Goal: Task Accomplishment & Management: Use online tool/utility

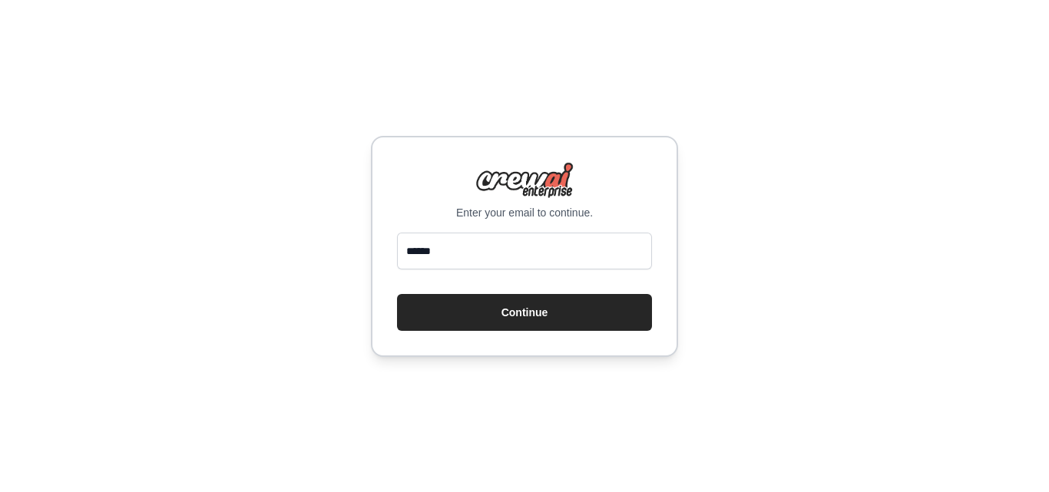
type input "******"
click at [471, 250] on input "******" at bounding box center [524, 251] width 255 height 37
type input "**********"
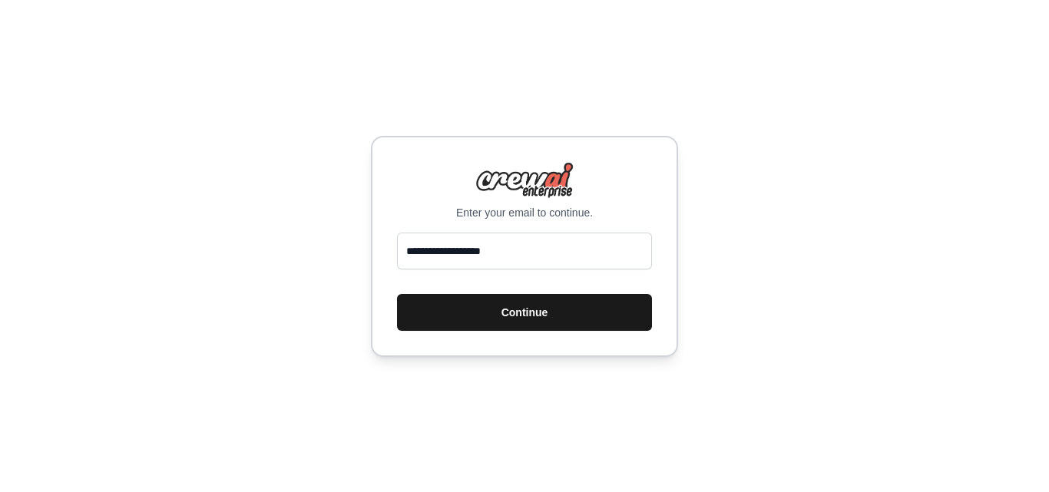
click at [504, 314] on button "Continue" at bounding box center [524, 312] width 255 height 37
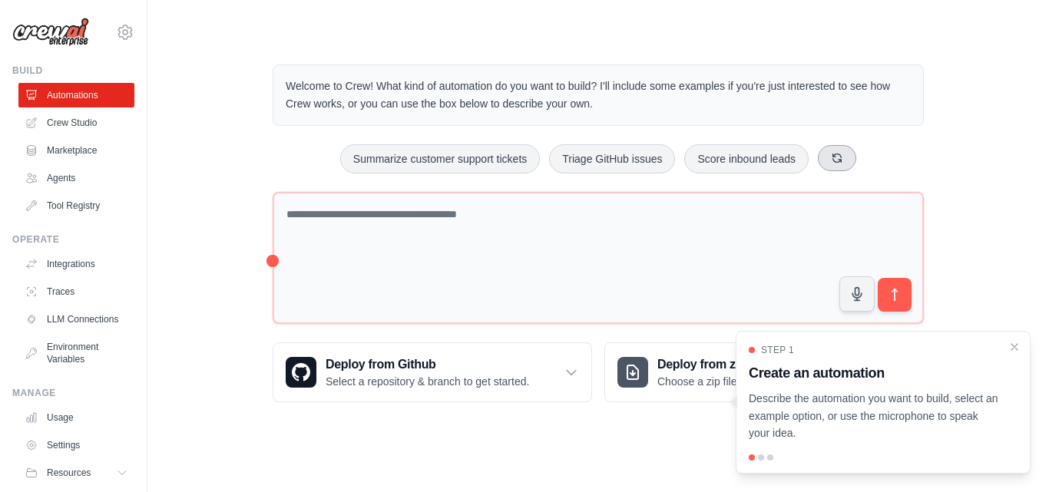
click at [843, 153] on icon at bounding box center [837, 158] width 12 height 12
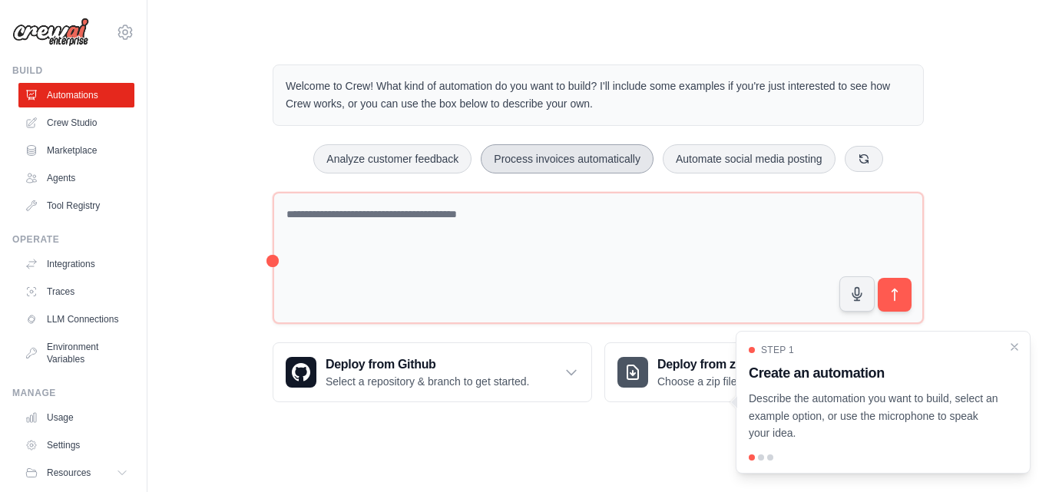
click at [571, 161] on button "Process invoices automatically" at bounding box center [567, 158] width 173 height 29
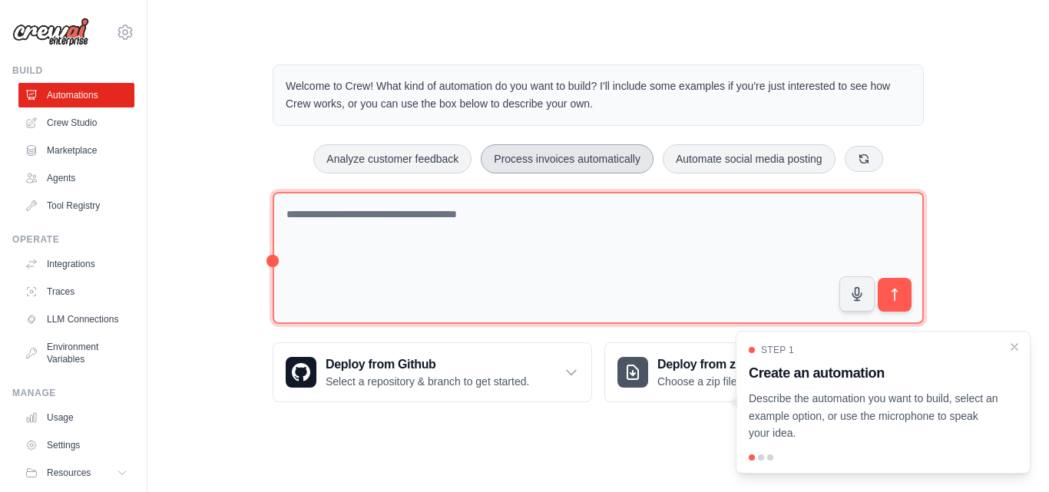
type textarea "**********"
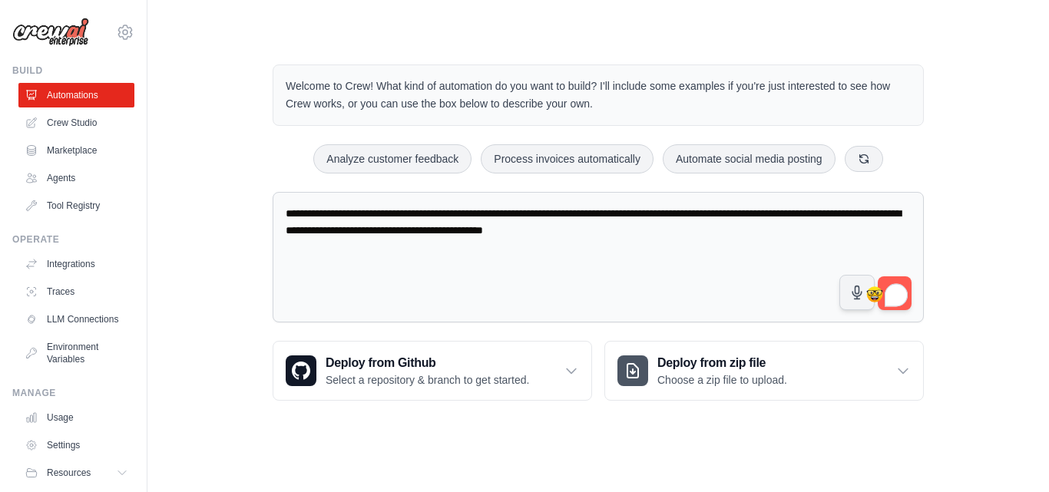
drag, startPoint x: 896, startPoint y: 293, endPoint x: 1022, endPoint y: 185, distance: 165.6
click at [981, 247] on div "**********" at bounding box center [598, 232] width 852 height 385
click at [988, 131] on div "**********" at bounding box center [598, 232] width 852 height 385
click at [987, 130] on div "**********" at bounding box center [598, 232] width 852 height 385
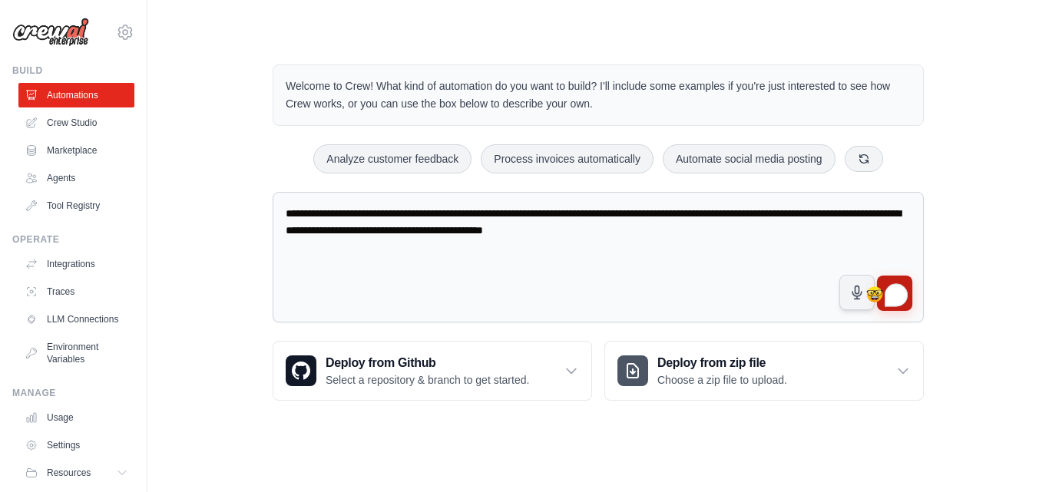
click at [888, 277] on button "submit" at bounding box center [894, 293] width 35 height 35
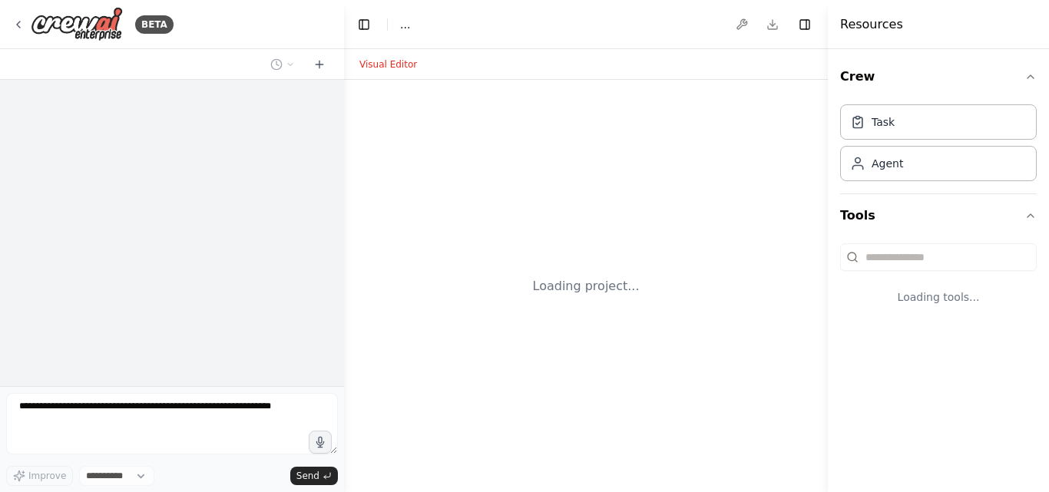
select select "****"
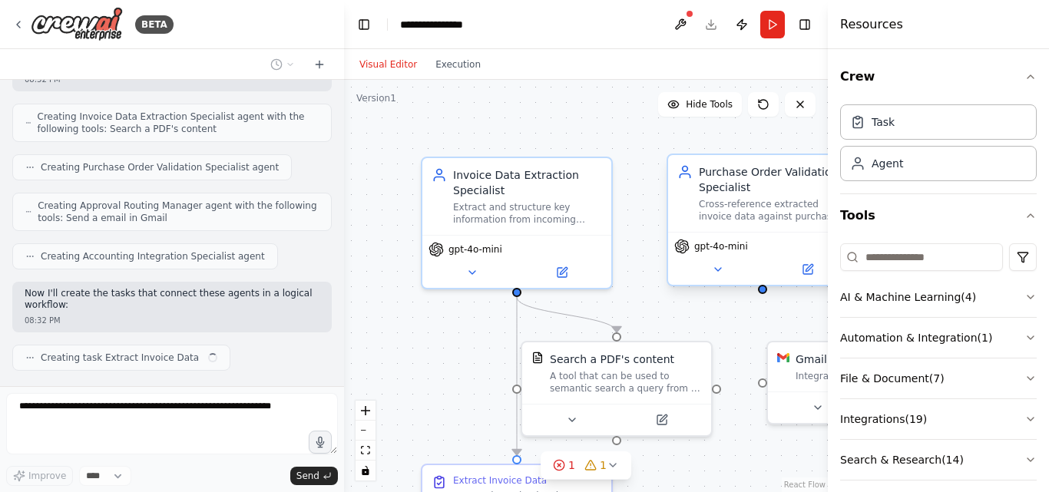
scroll to position [699, 0]
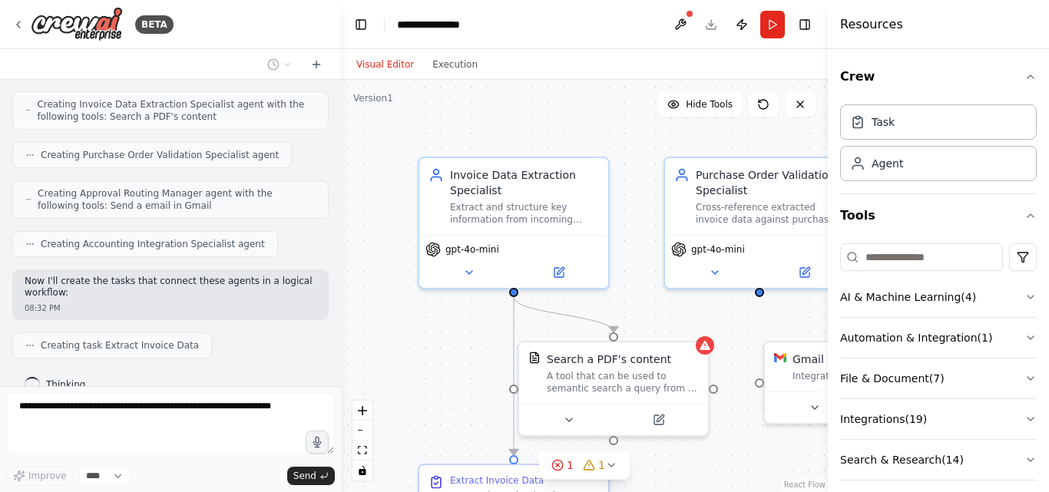
click at [341, 147] on div "BETA Build a crew that extracts data from incoming invoices, validates informat…" at bounding box center [524, 246] width 1049 height 492
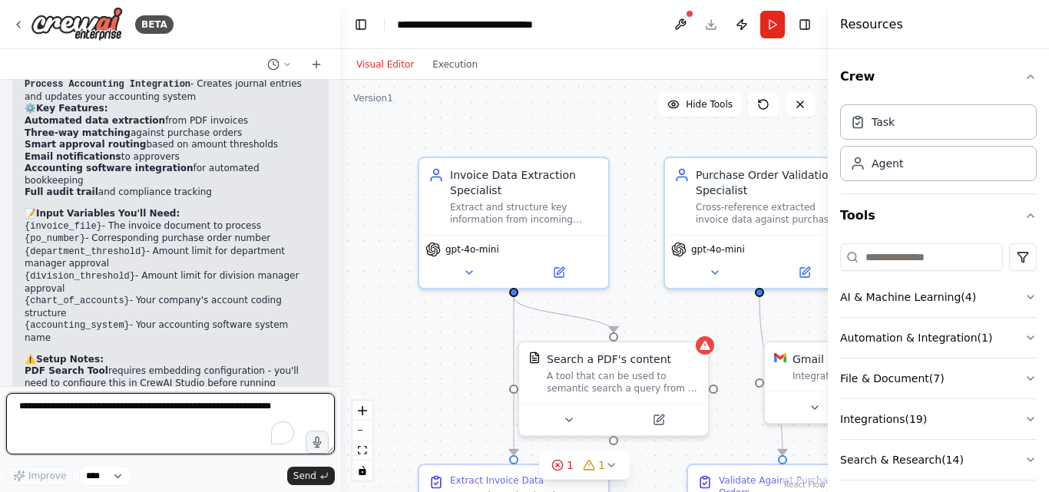
scroll to position [1613, 0]
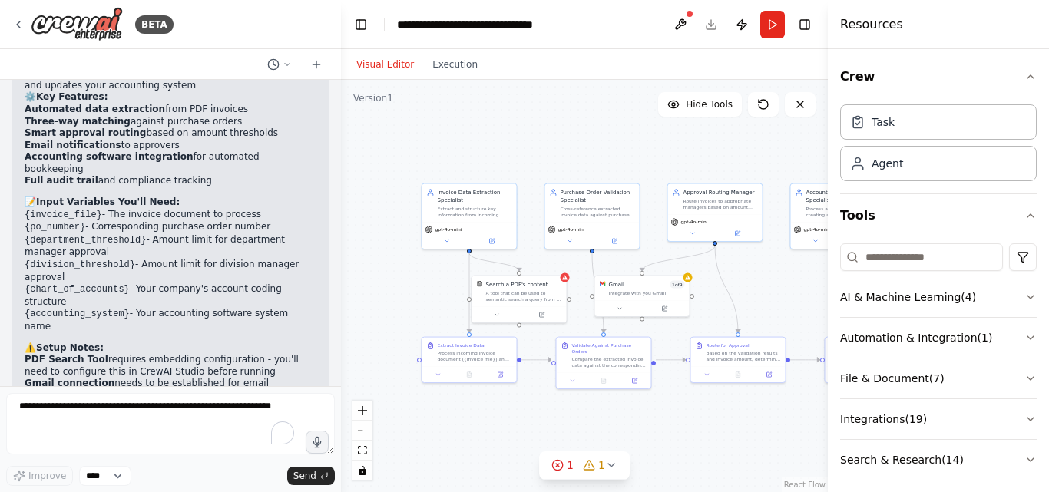
drag, startPoint x: 643, startPoint y: 187, endPoint x: 554, endPoint y: 160, distance: 92.1
click at [554, 160] on div ".deletable-edge-delete-btn { width: 20px; height: 20px; border: 0px solid #ffff…" at bounding box center [584, 286] width 487 height 412
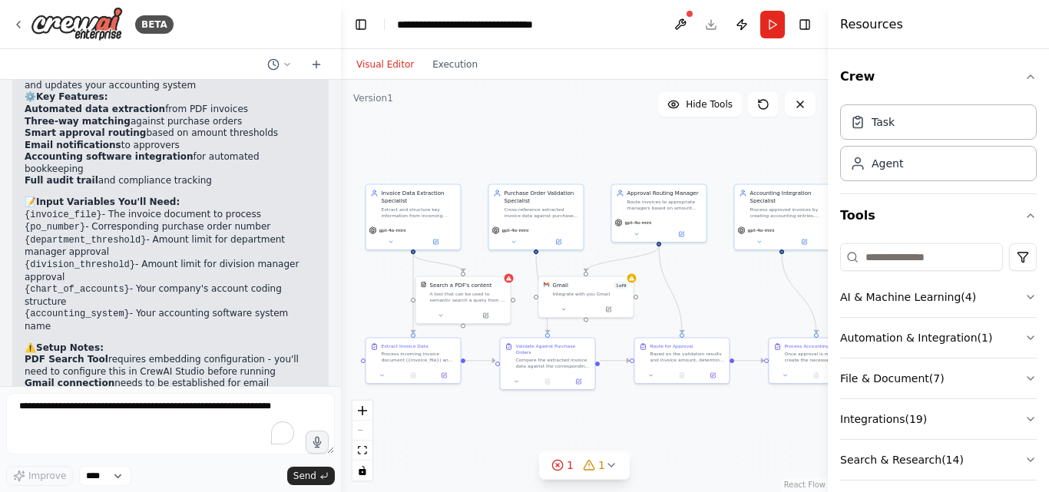
drag, startPoint x: 558, startPoint y: 124, endPoint x: 504, endPoint y: 130, distance: 54.1
click at [504, 130] on div ".deletable-edge-delete-btn { width: 20px; height: 20px; border: 0px solid #ffff…" at bounding box center [584, 286] width 487 height 412
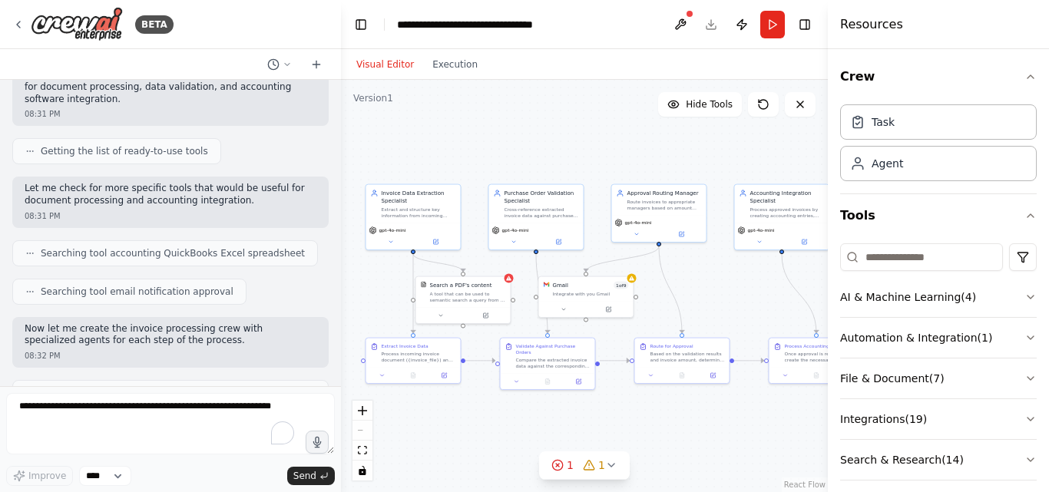
scroll to position [392, 0]
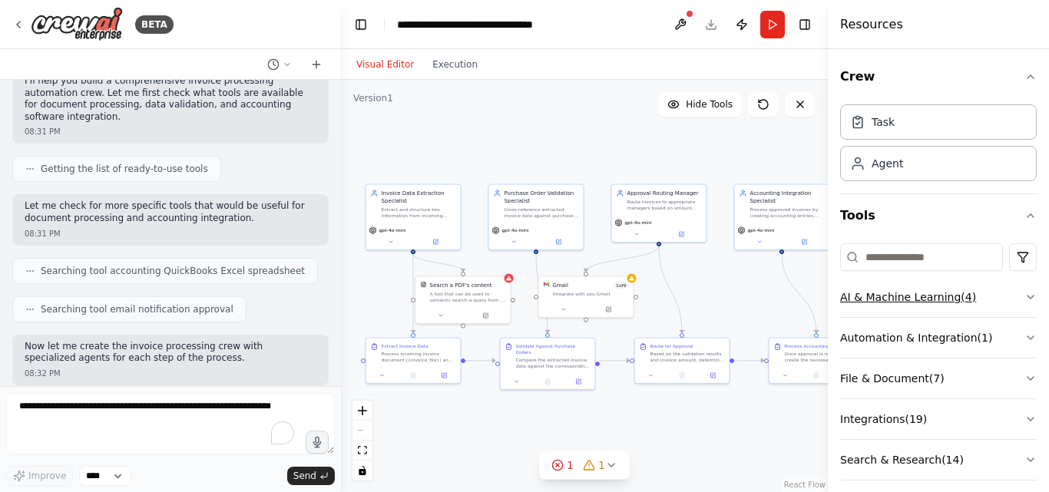
click at [1011, 299] on button "AI & Machine Learning ( 4 )" at bounding box center [938, 297] width 197 height 40
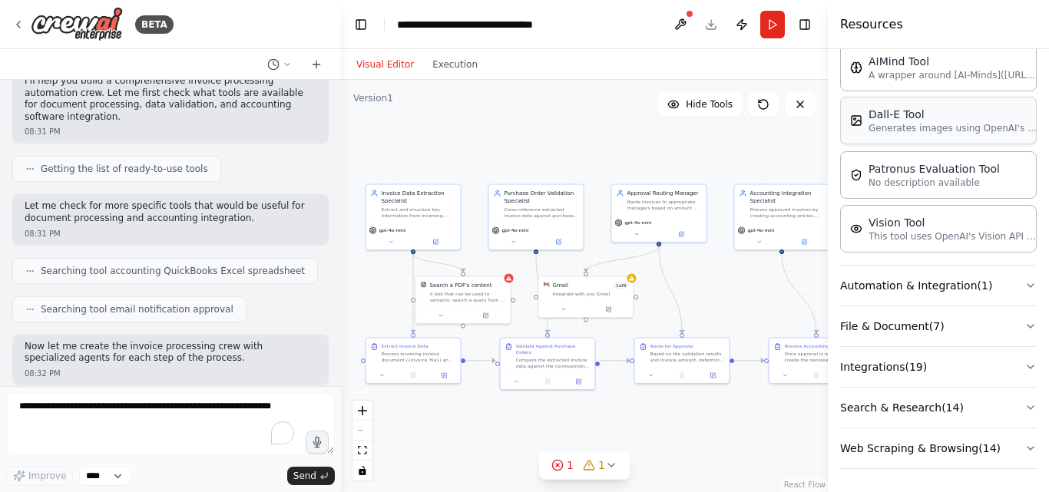
scroll to position [281, 0]
click at [1002, 287] on button "Automation & Integration ( 1 )" at bounding box center [938, 284] width 197 height 40
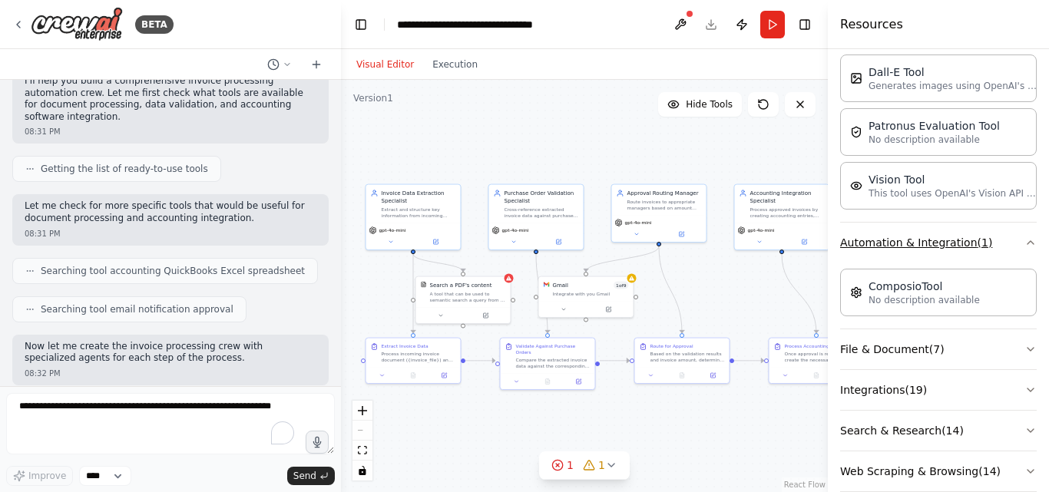
scroll to position [347, 0]
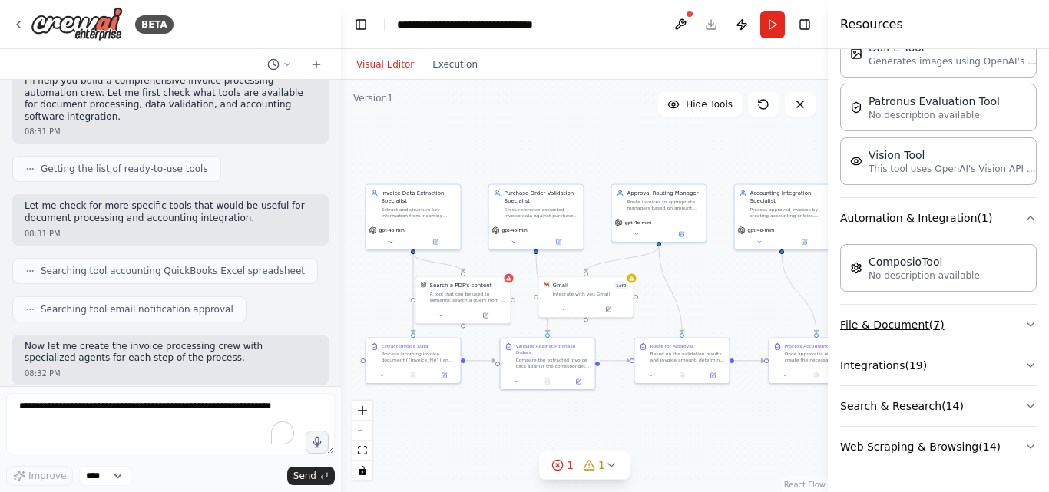
click at [1009, 325] on button "File & Document ( 7 )" at bounding box center [938, 325] width 197 height 40
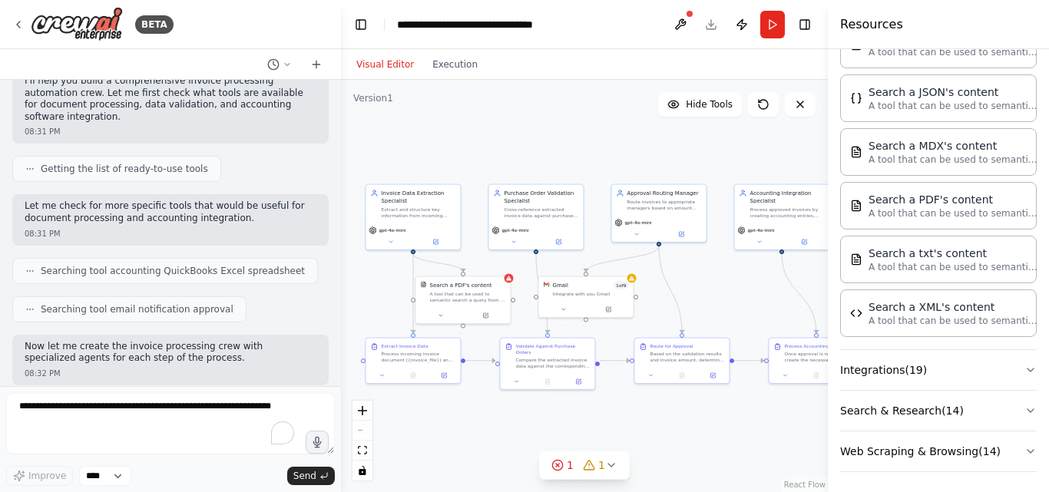
scroll to position [736, 0]
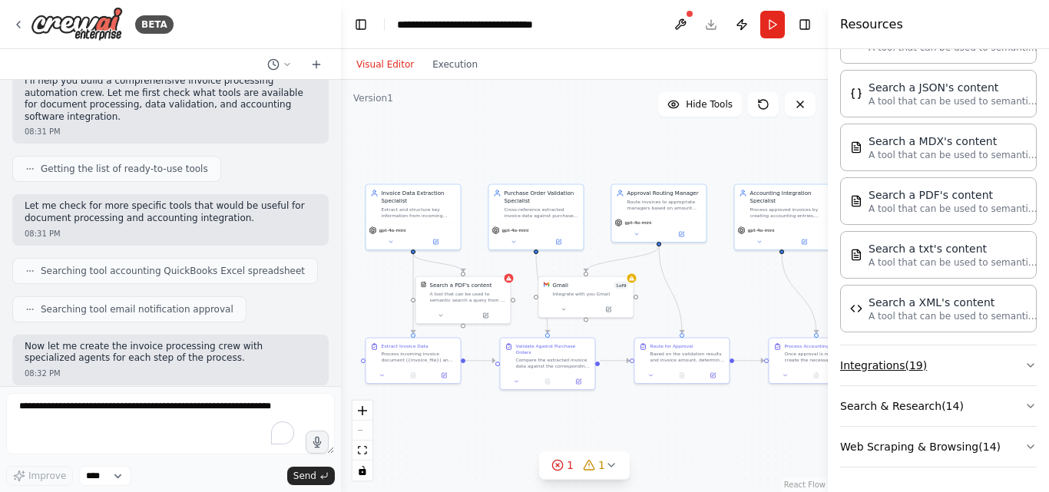
click at [1004, 365] on button "Integrations ( 19 )" at bounding box center [938, 366] width 197 height 40
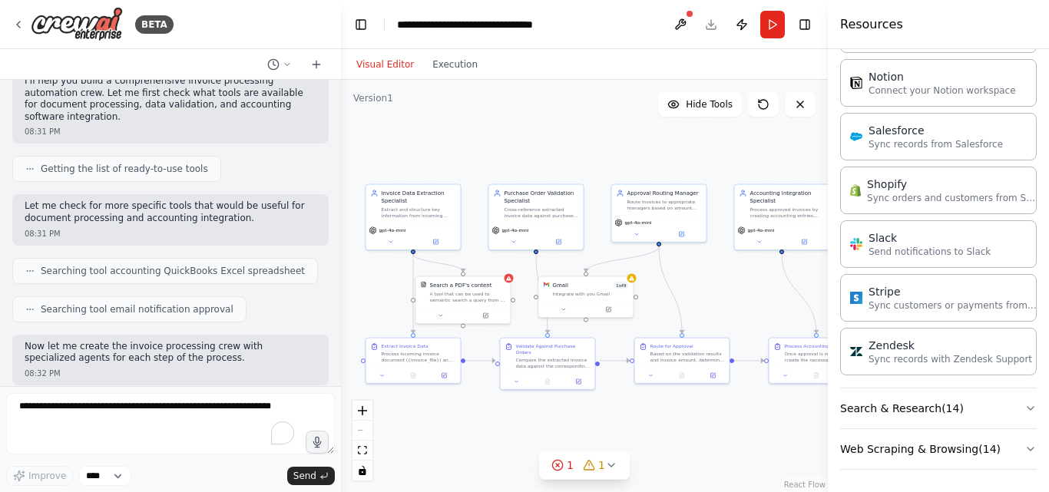
scroll to position [1769, 0]
click at [1004, 405] on button "Search & Research ( 14 )" at bounding box center [938, 406] width 197 height 40
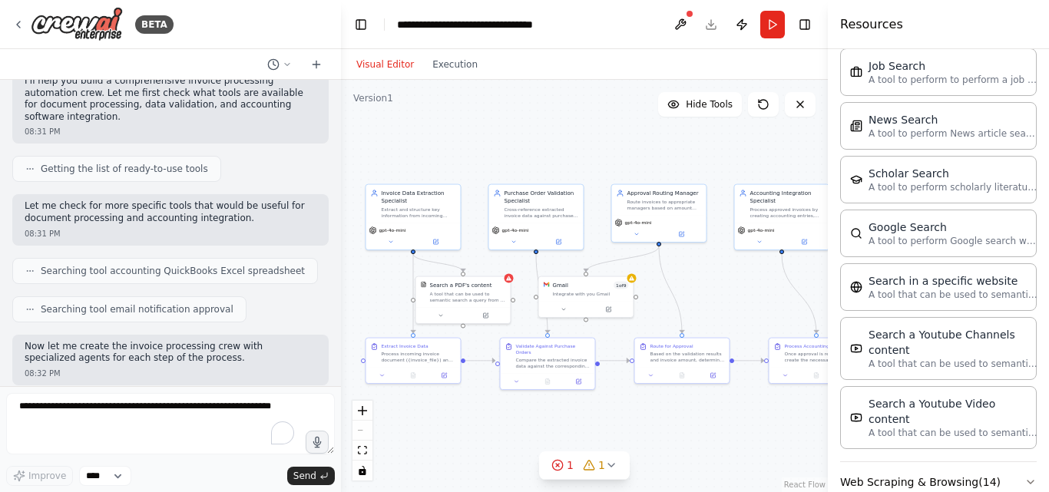
scroll to position [2549, 0]
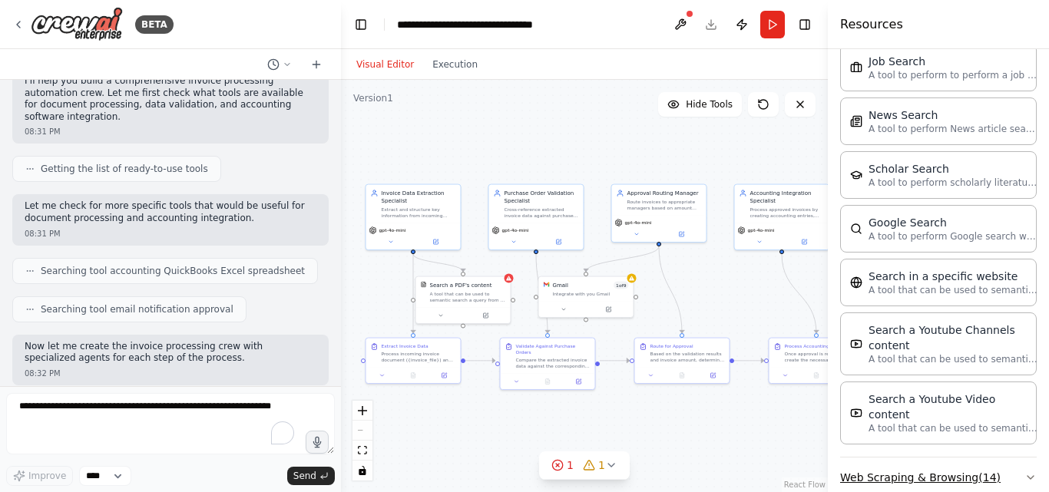
click at [1024, 471] on icon "button" at bounding box center [1030, 477] width 12 height 12
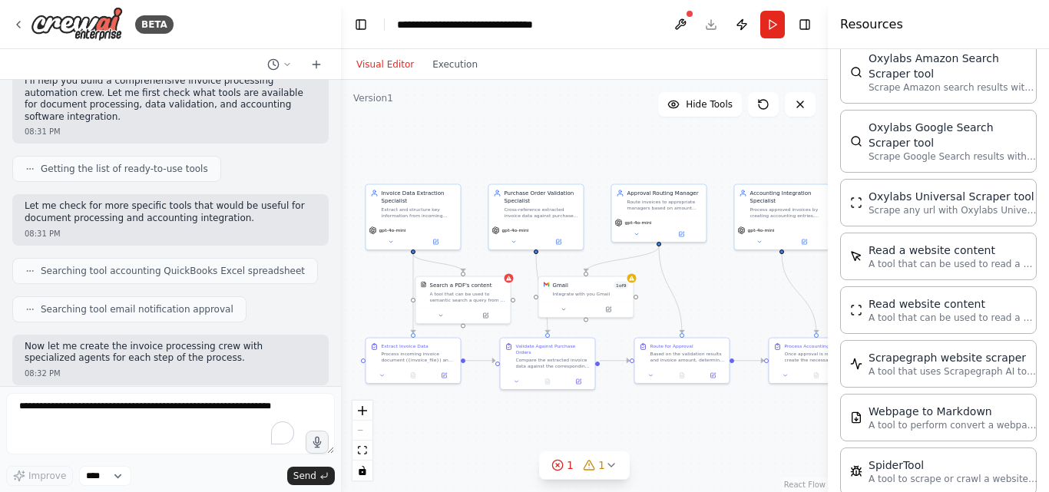
scroll to position [3360, 0]
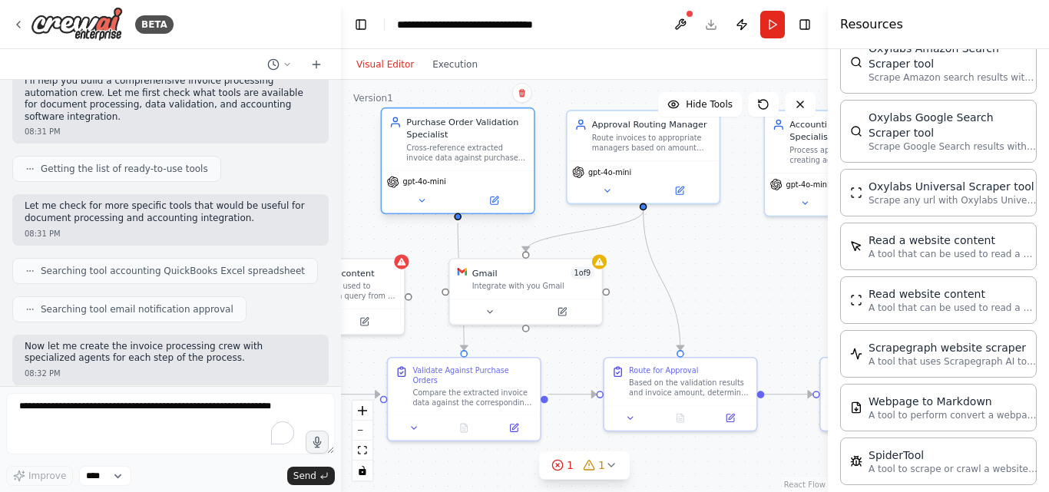
drag, startPoint x: 459, startPoint y: 169, endPoint x: 471, endPoint y: 173, distance: 12.9
click at [471, 173] on div "Purchase Order Validation Specialist Cross-reference extracted invoice data aga…" at bounding box center [458, 160] width 154 height 107
click at [498, 304] on button at bounding box center [490, 309] width 70 height 15
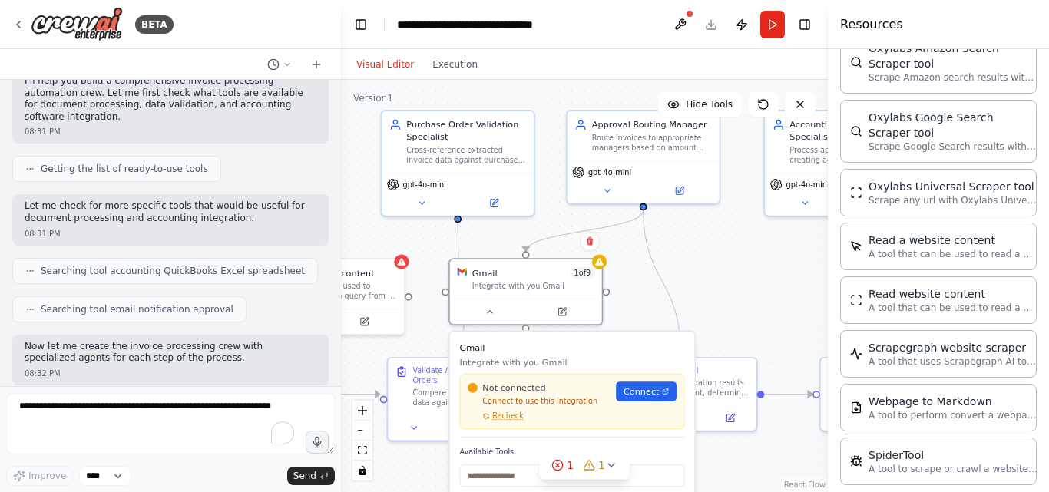
click at [550, 229] on div ".deletable-edge-delete-btn { width: 20px; height: 20px; border: 0px solid #ffff…" at bounding box center [584, 286] width 487 height 412
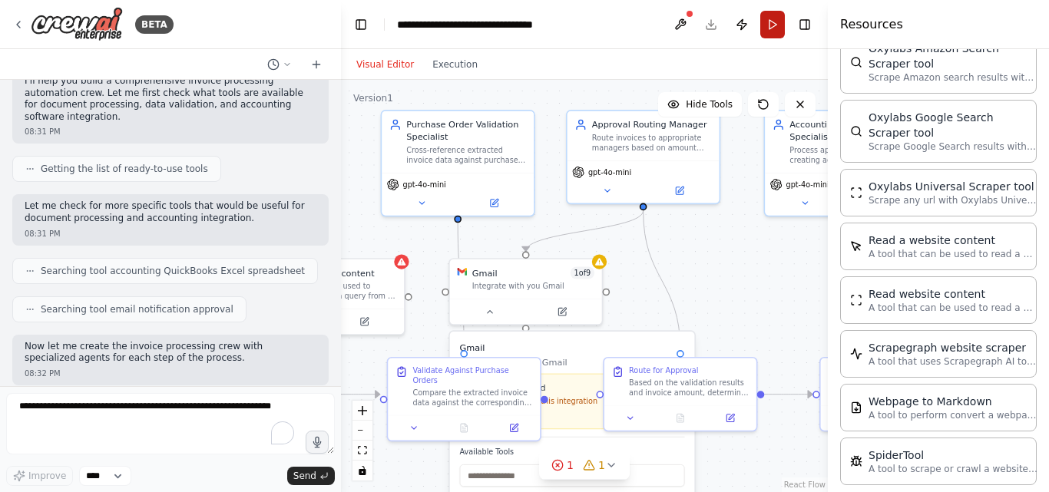
click at [770, 29] on button "Run" at bounding box center [772, 25] width 25 height 28
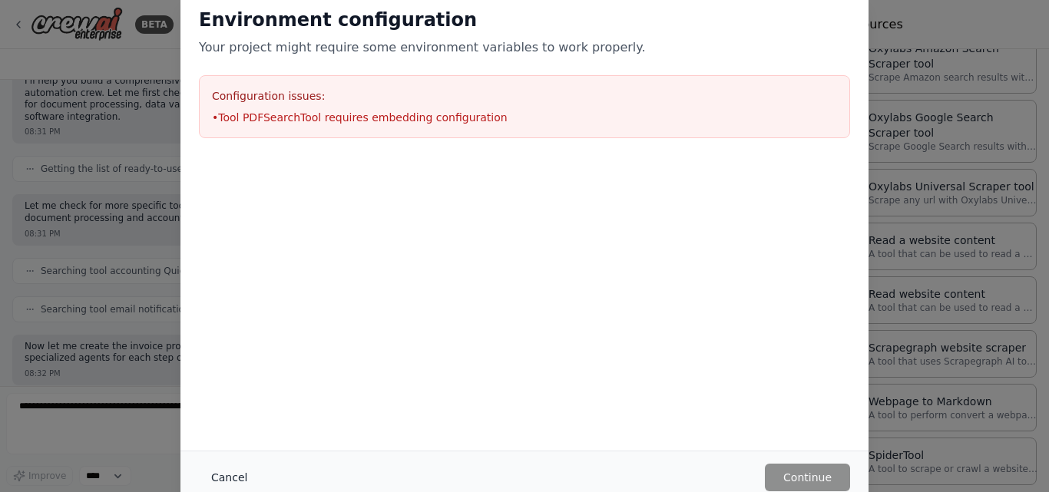
click at [233, 476] on button "Cancel" at bounding box center [229, 478] width 61 height 28
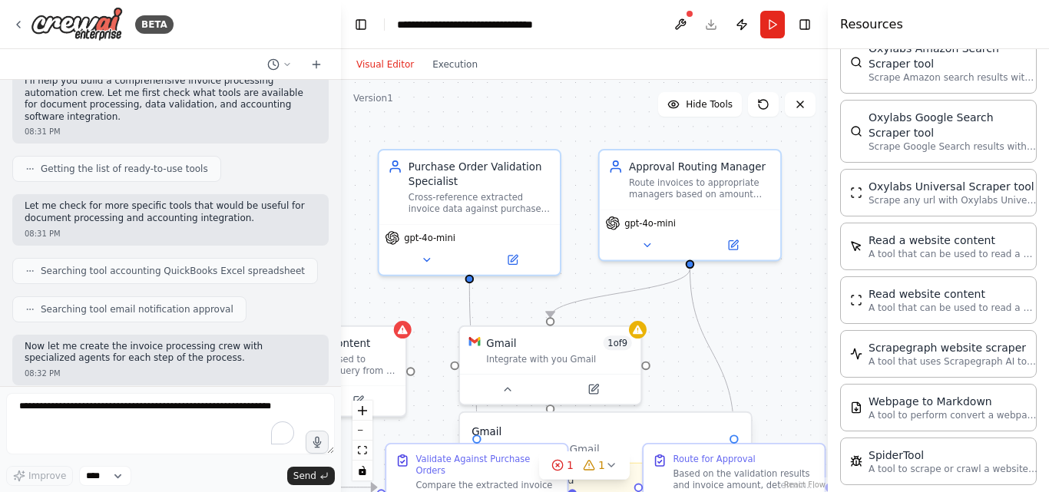
drag, startPoint x: 565, startPoint y: 193, endPoint x: 573, endPoint y: 263, distance: 69.5
click at [573, 263] on div ".deletable-edge-delete-btn { width: 20px; height: 20px; border: 0px solid #ffff…" at bounding box center [584, 286] width 487 height 412
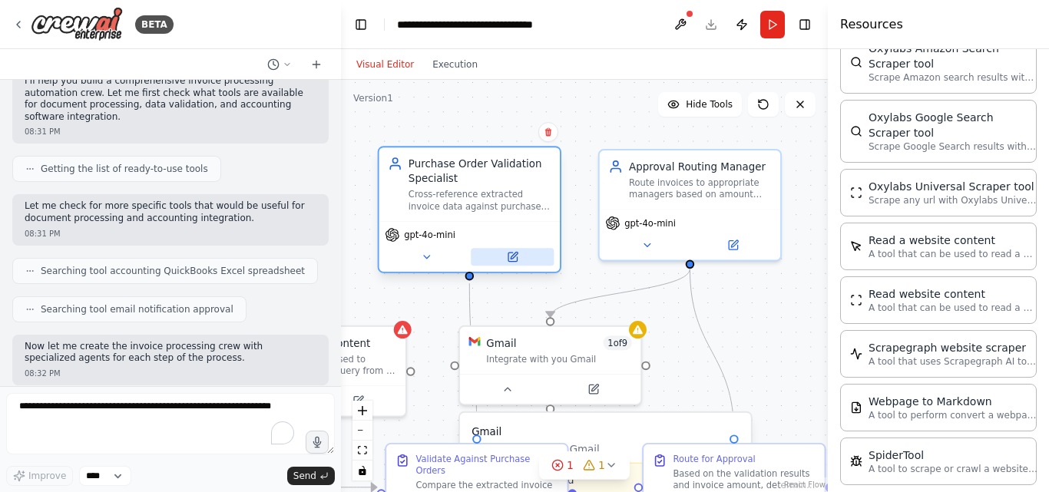
click at [511, 256] on icon at bounding box center [512, 257] width 8 height 8
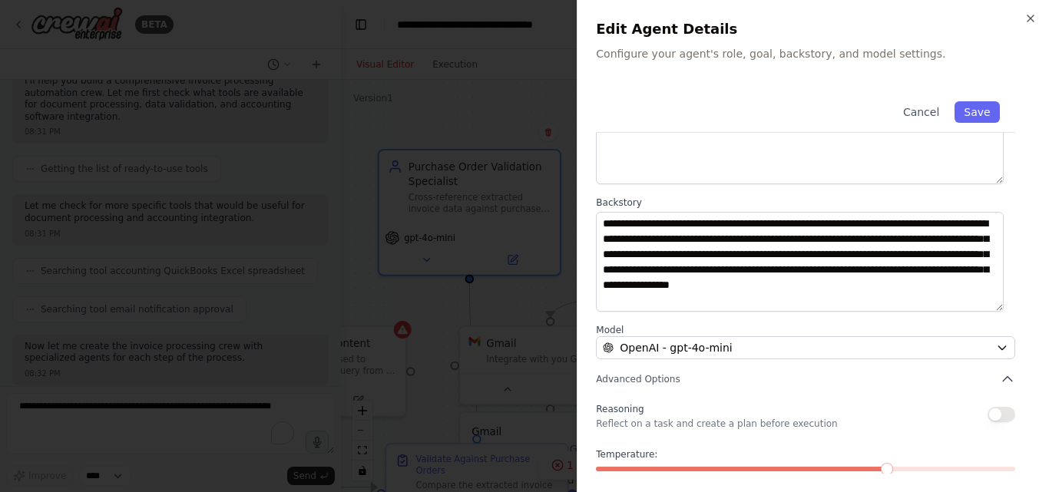
scroll to position [203, 0]
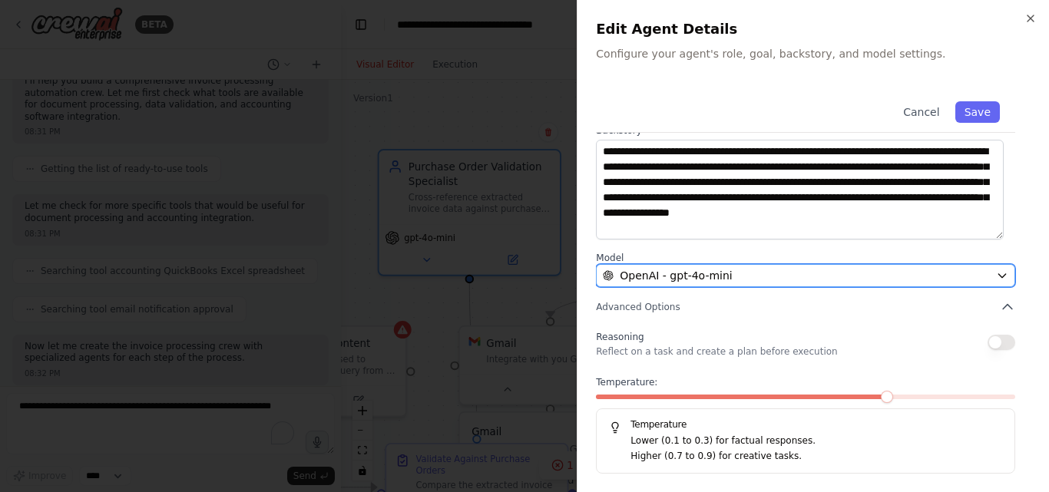
click at [996, 273] on icon "button" at bounding box center [1002, 276] width 12 height 12
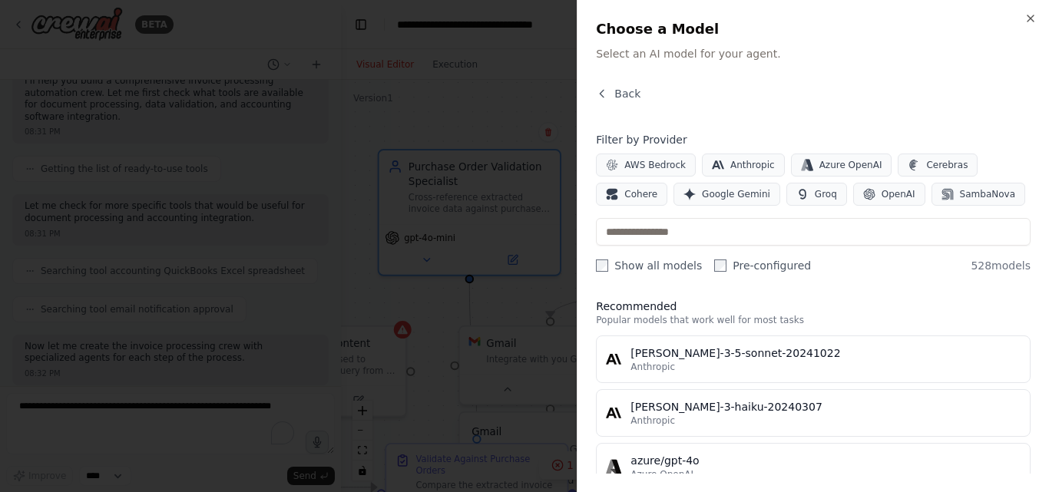
scroll to position [0, 0]
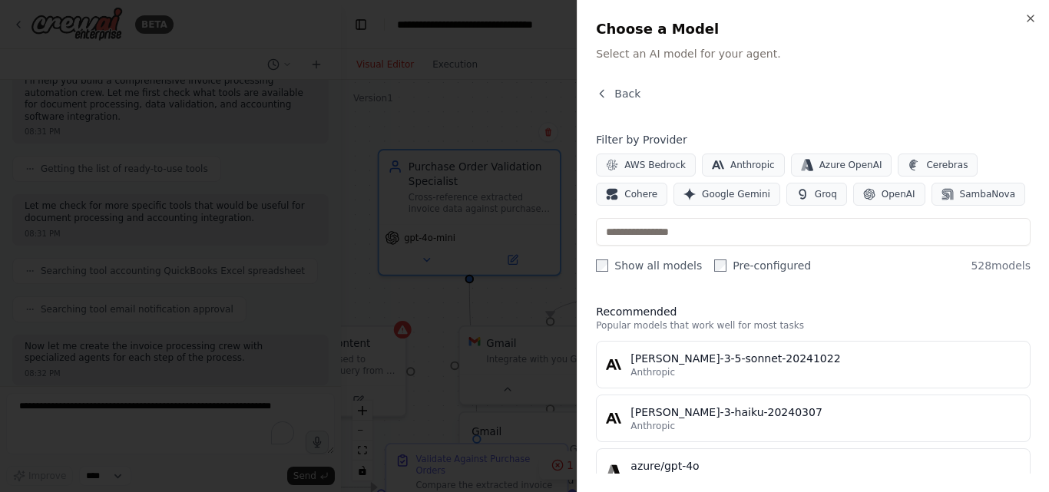
click at [489, 104] on div at bounding box center [524, 246] width 1049 height 492
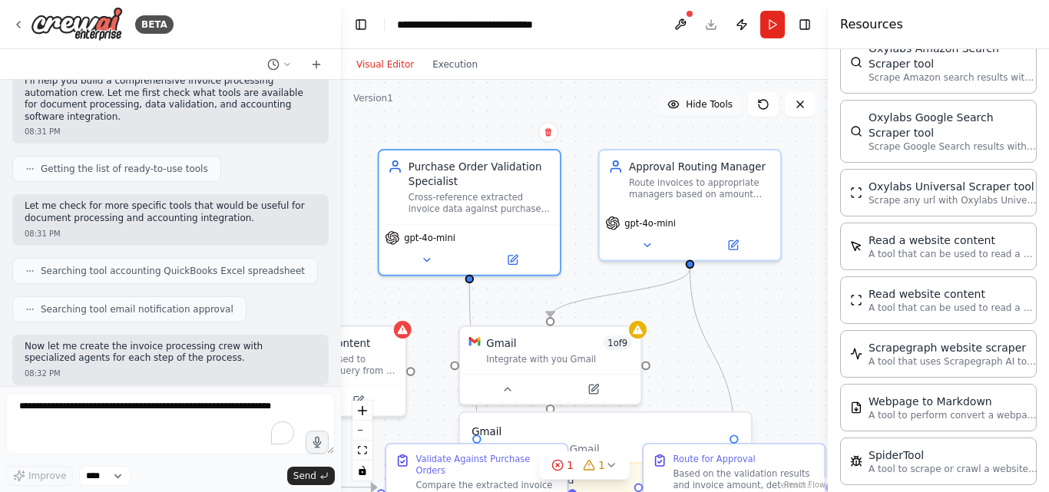
click at [678, 105] on icon at bounding box center [673, 104] width 12 height 12
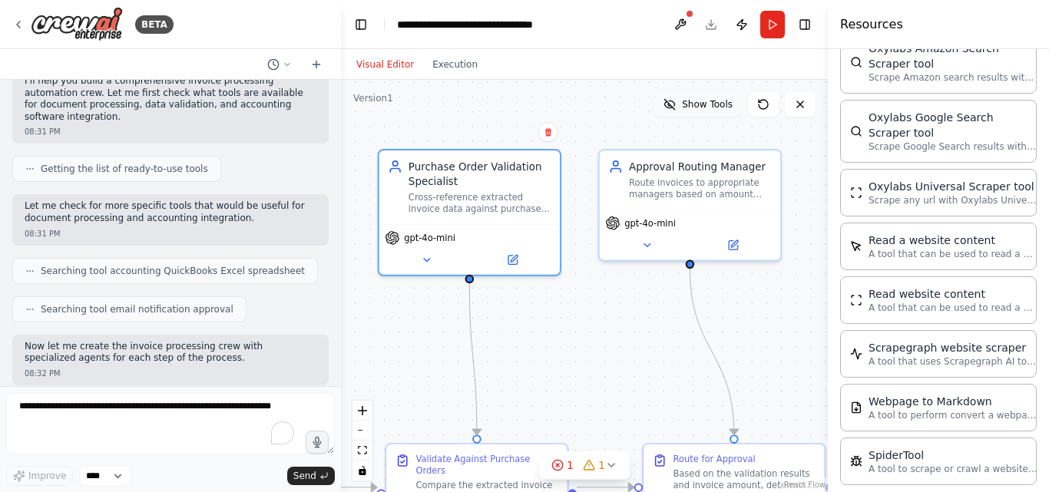
click at [679, 115] on button "Show Tools" at bounding box center [698, 104] width 88 height 25
click at [680, 102] on icon at bounding box center [673, 104] width 12 height 12
click at [676, 101] on icon at bounding box center [669, 104] width 12 height 12
click at [679, 101] on icon at bounding box center [674, 104] width 10 height 7
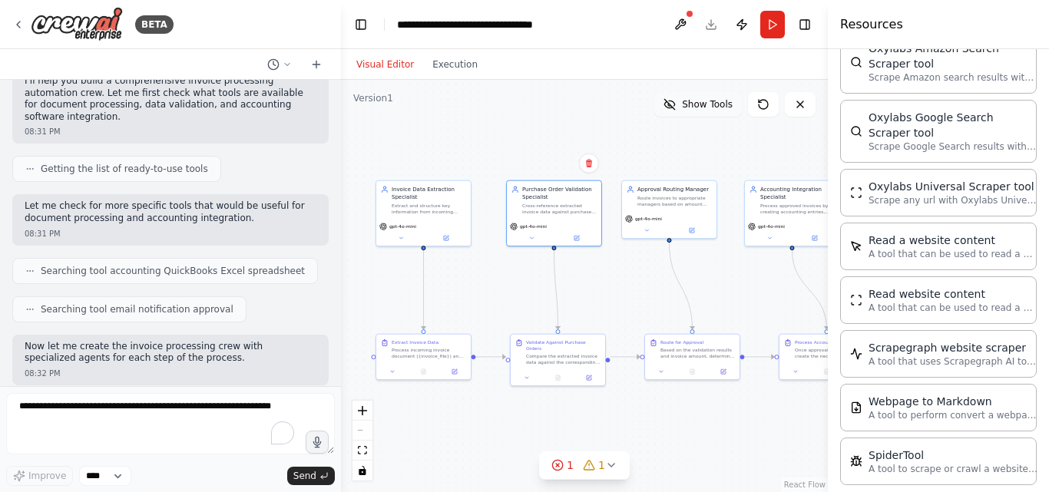
click at [716, 104] on span "Show Tools" at bounding box center [707, 104] width 51 height 12
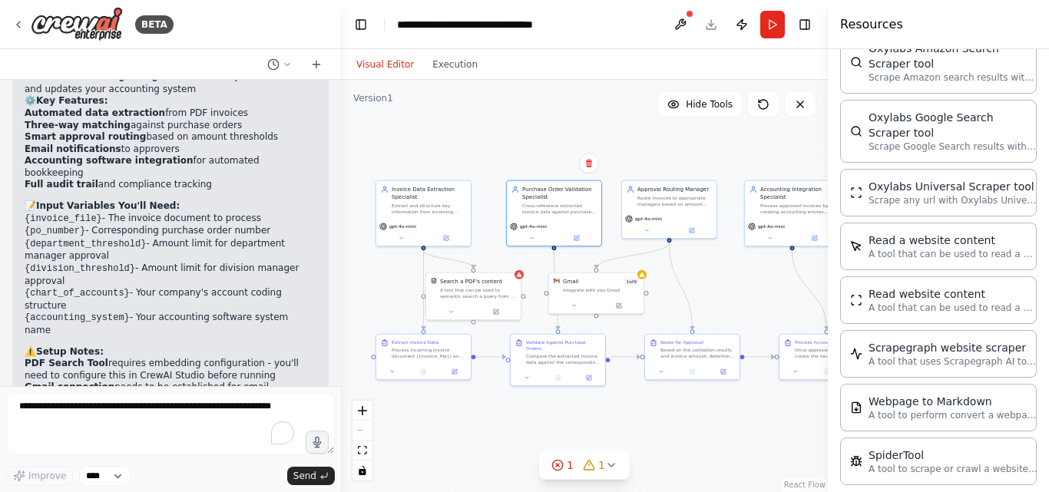
scroll to position [1613, 0]
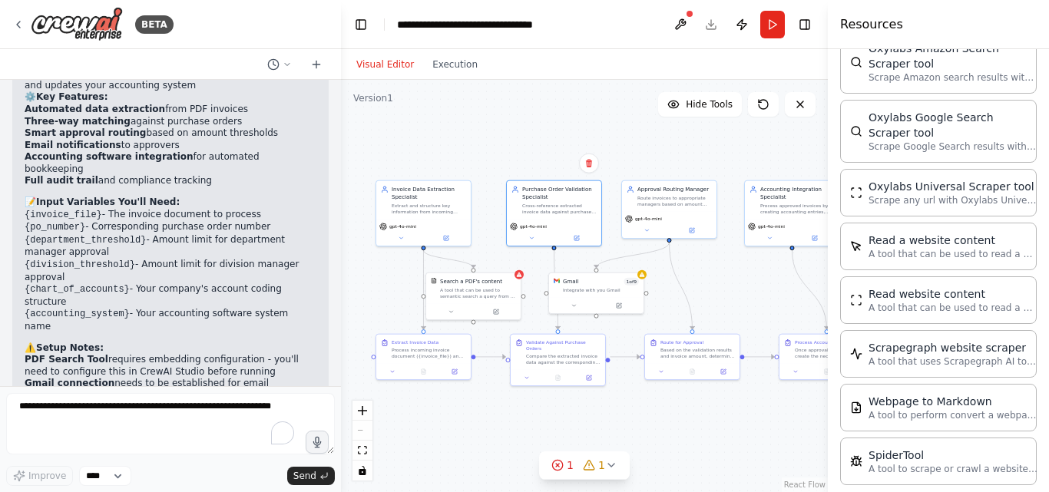
drag, startPoint x: 283, startPoint y: 438, endPoint x: 262, endPoint y: 432, distance: 21.4
click at [261, 431] on icon "Turn off Grammarly on this website" at bounding box center [263, 434] width 11 height 12
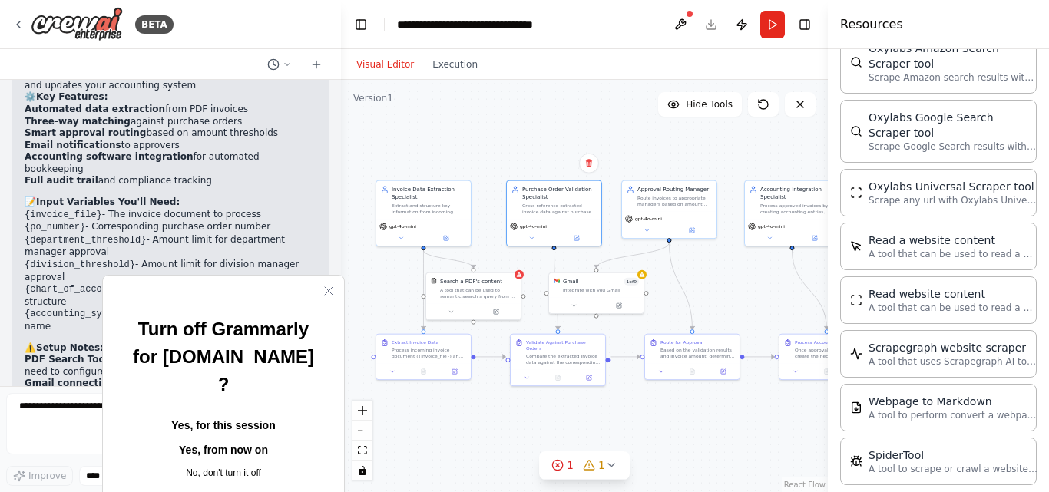
click at [223, 464] on button "No, don't turn it off" at bounding box center [223, 473] width 192 height 18
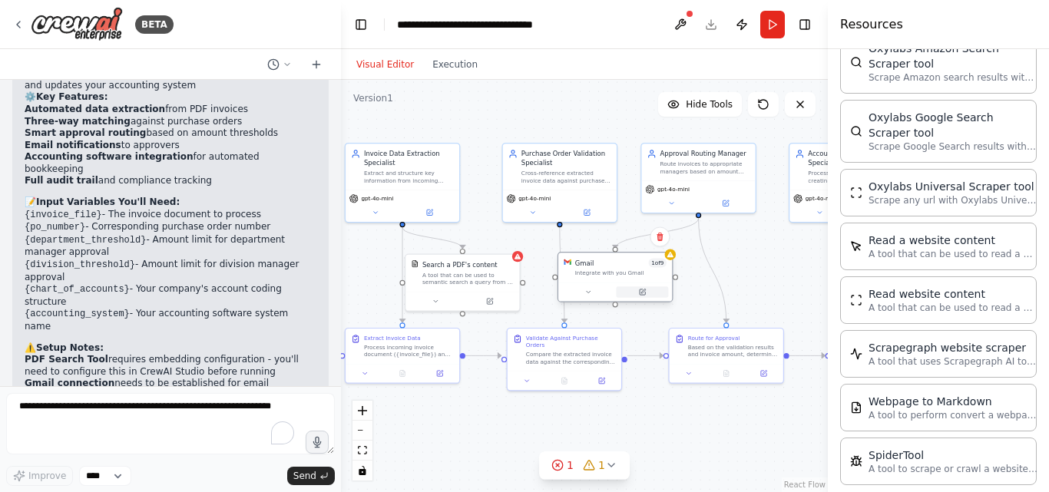
click at [639, 292] on icon at bounding box center [643, 293] width 8 height 8
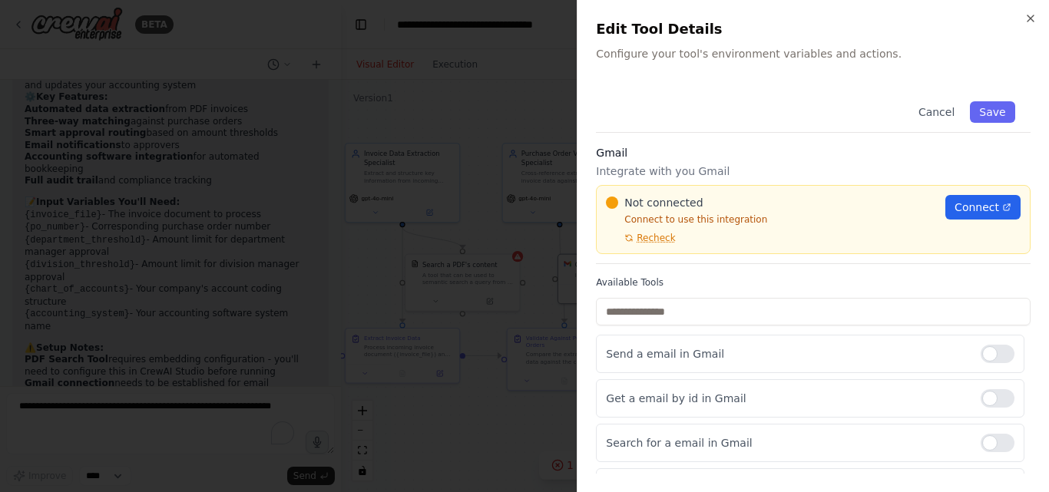
click at [1018, 31] on h2 "Edit Tool Details" at bounding box center [813, 28] width 435 height 21
click at [1033, 17] on icon "button" at bounding box center [1030, 18] width 12 height 12
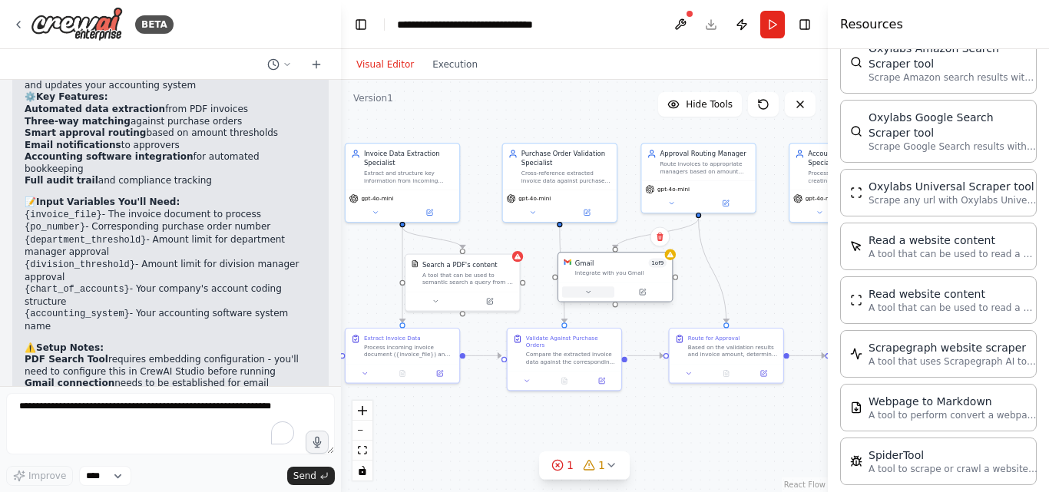
click at [587, 293] on icon at bounding box center [588, 293] width 8 height 8
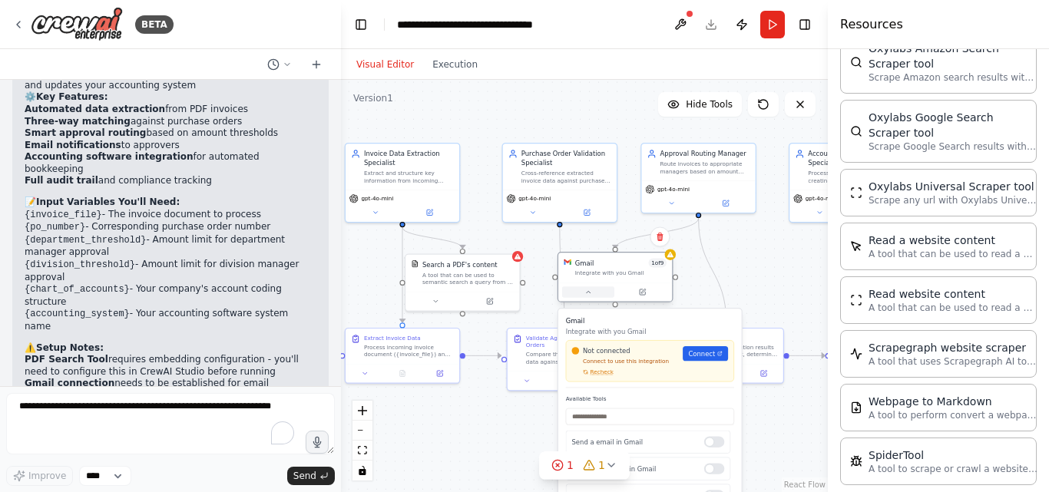
click at [588, 294] on icon at bounding box center [588, 293] width 8 height 8
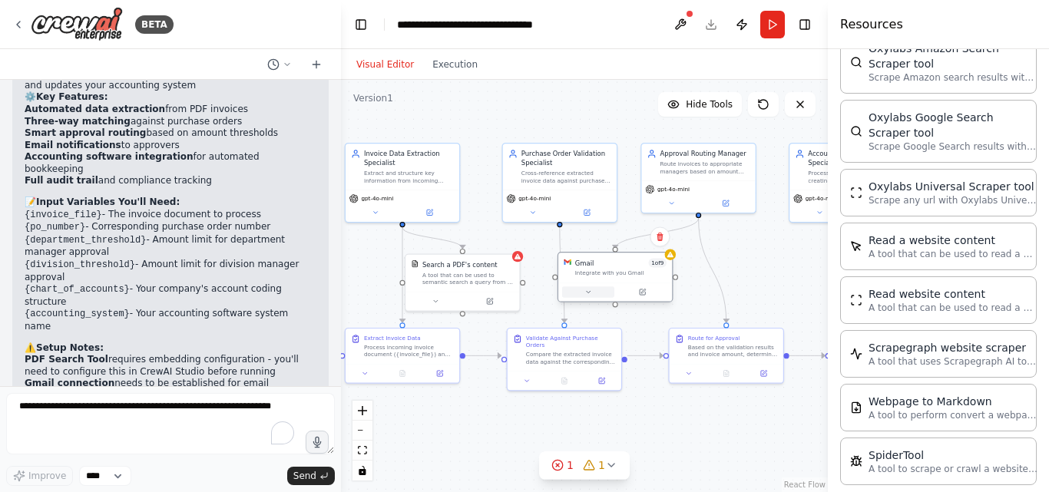
click at [588, 294] on icon at bounding box center [588, 293] width 8 height 8
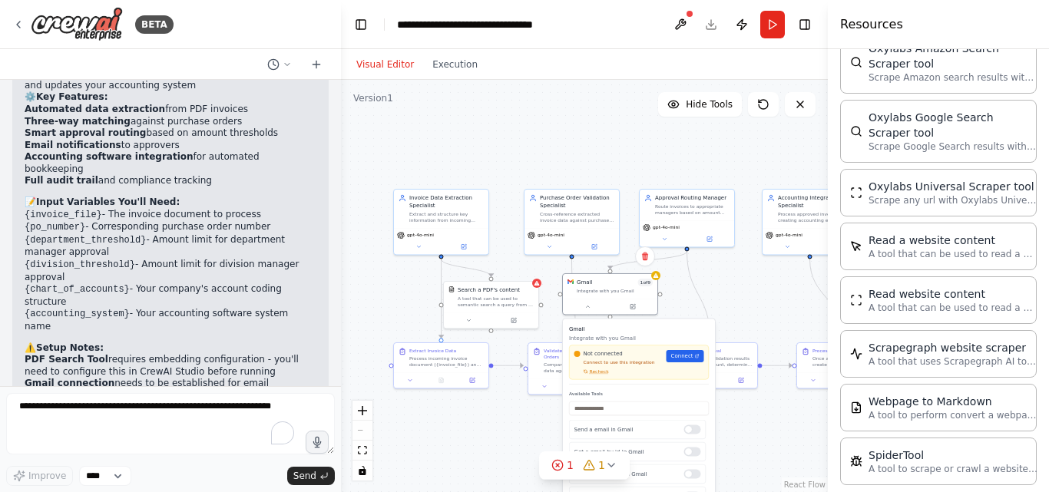
drag, startPoint x: 709, startPoint y: 345, endPoint x: 705, endPoint y: 335, distance: 10.7
click at [705, 335] on p "Integrate with you Gmail" at bounding box center [639, 338] width 140 height 8
click at [777, 294] on div ".deletable-edge-delete-btn { width: 20px; height: 20px; border: 0px solid #ffff…" at bounding box center [584, 286] width 487 height 412
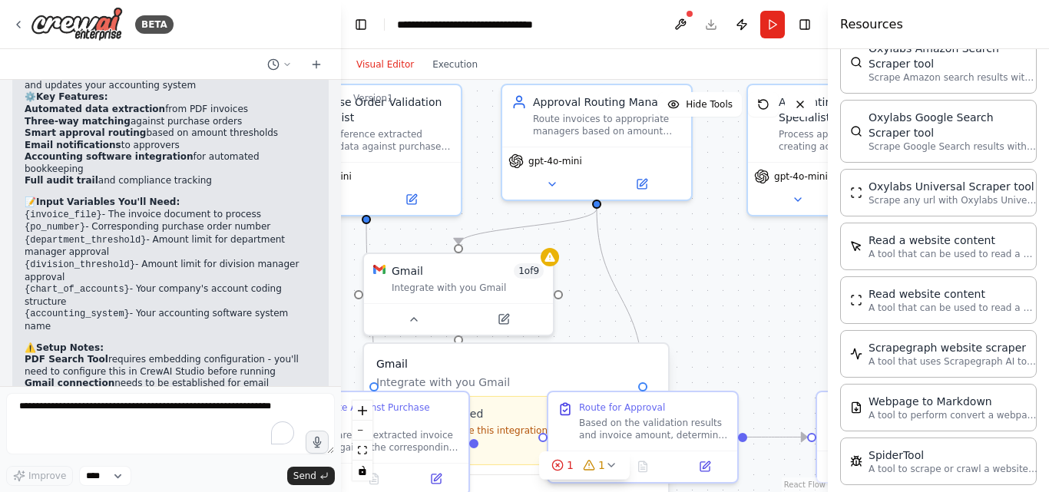
click at [777, 294] on div ".deletable-edge-delete-btn { width: 20px; height: 20px; border: 0px solid #ffff…" at bounding box center [584, 286] width 487 height 412
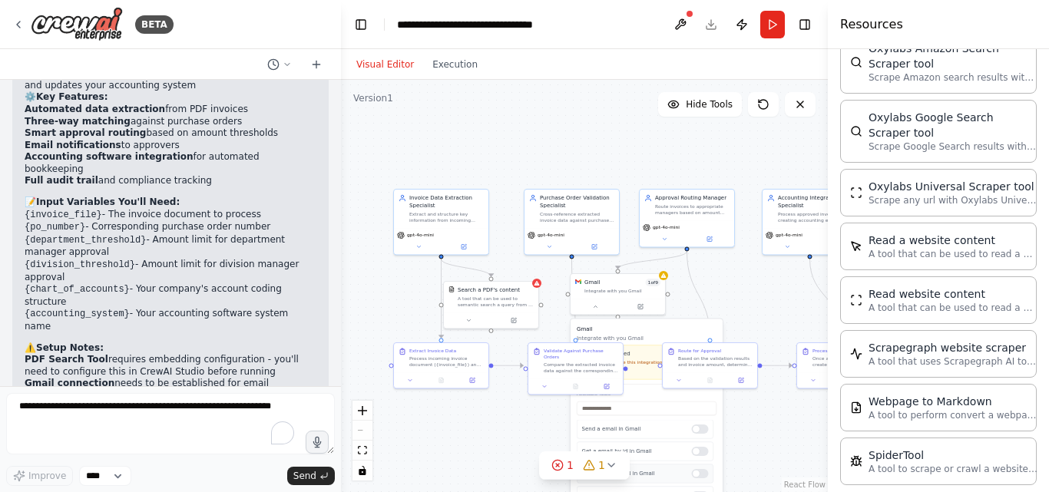
scroll to position [0, 0]
click at [484, 425] on div ".deletable-edge-delete-btn { width: 20px; height: 20px; border: 0px solid #ffff…" at bounding box center [584, 286] width 487 height 412
click at [515, 432] on div ".deletable-edge-delete-btn { width: 20px; height: 20px; border: 0px solid #ffff…" at bounding box center [584, 286] width 487 height 412
click at [663, 329] on h3 "Gmail" at bounding box center [647, 329] width 140 height 8
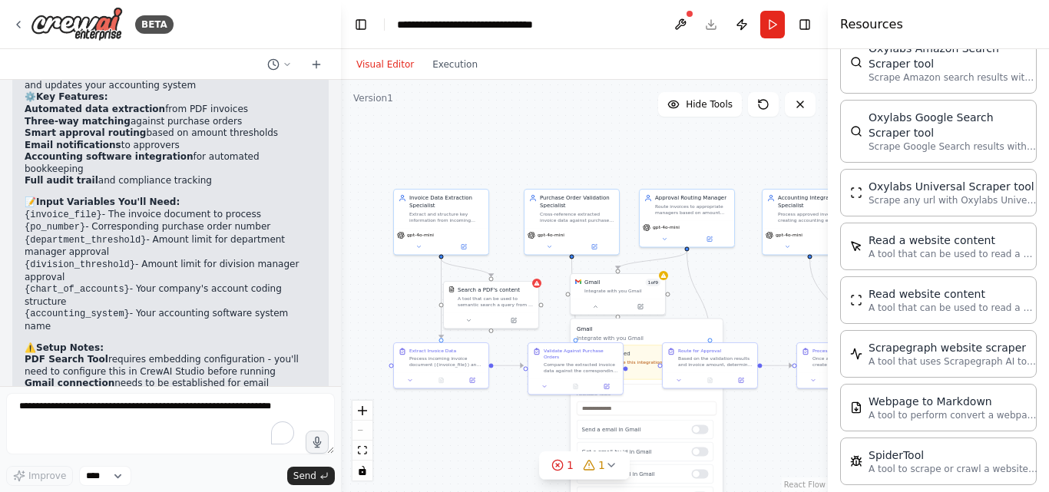
click at [663, 329] on h3 "Gmail" at bounding box center [647, 329] width 140 height 8
click at [711, 111] on button "Hide Tools" at bounding box center [700, 104] width 84 height 25
click at [711, 111] on button "Show Tools" at bounding box center [698, 104] width 88 height 25
click at [738, 27] on button "Publish" at bounding box center [741, 25] width 25 height 28
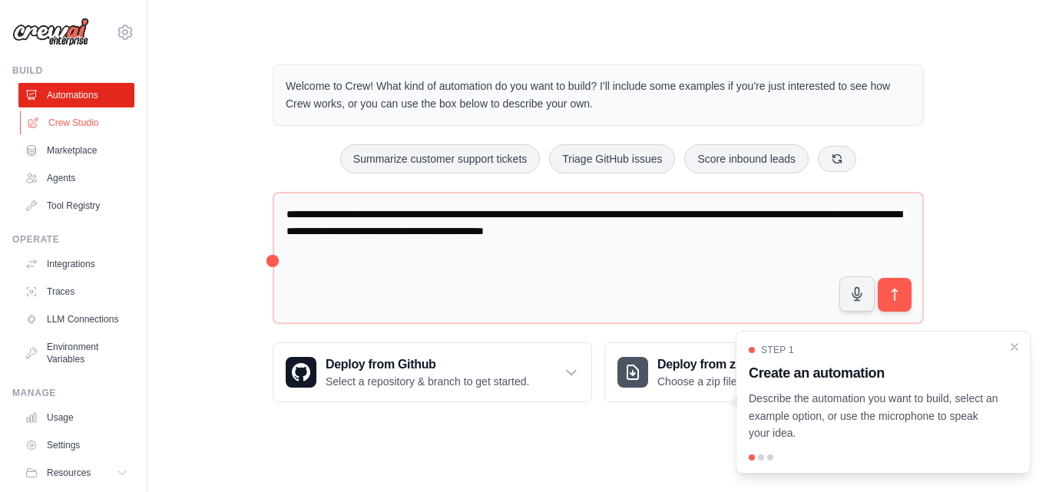
click at [85, 125] on link "Crew Studio" at bounding box center [78, 123] width 116 height 25
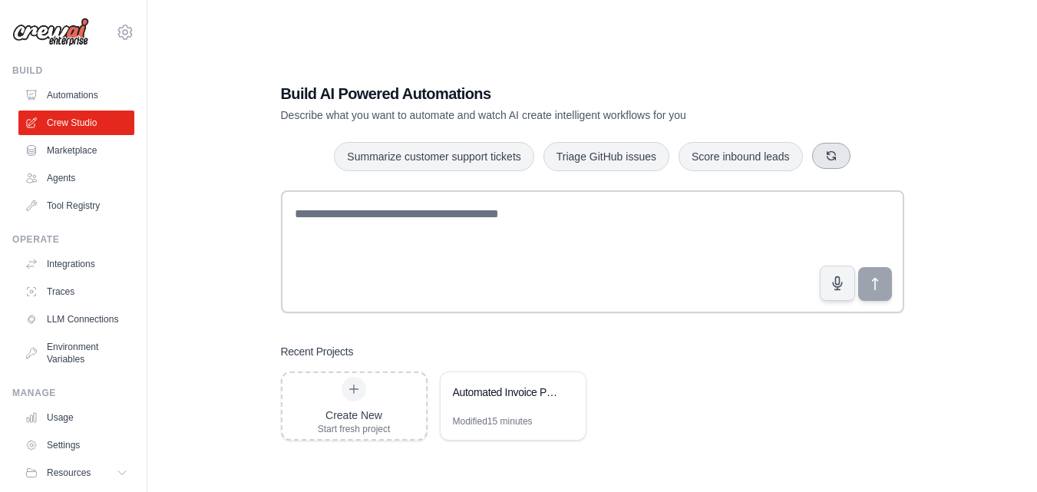
click at [843, 163] on button "button" at bounding box center [831, 156] width 38 height 26
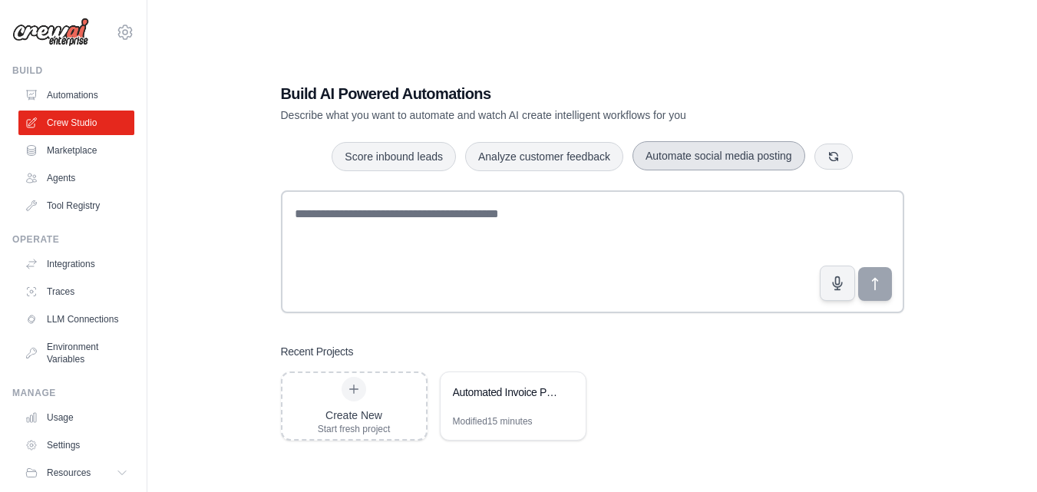
click at [776, 155] on button "Automate social media posting" at bounding box center [719, 155] width 173 height 29
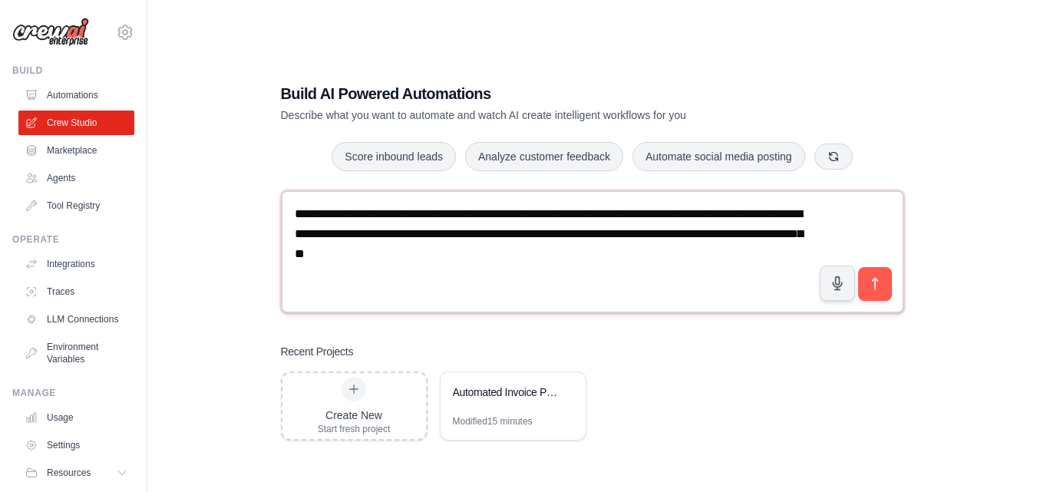
click at [675, 257] on textarea "**********" at bounding box center [592, 251] width 623 height 123
type textarea "**********"
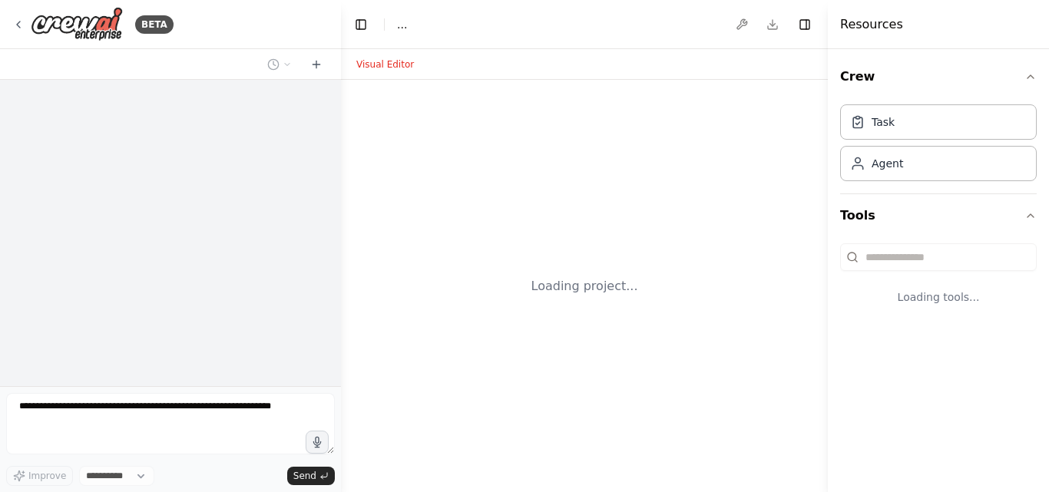
select select "****"
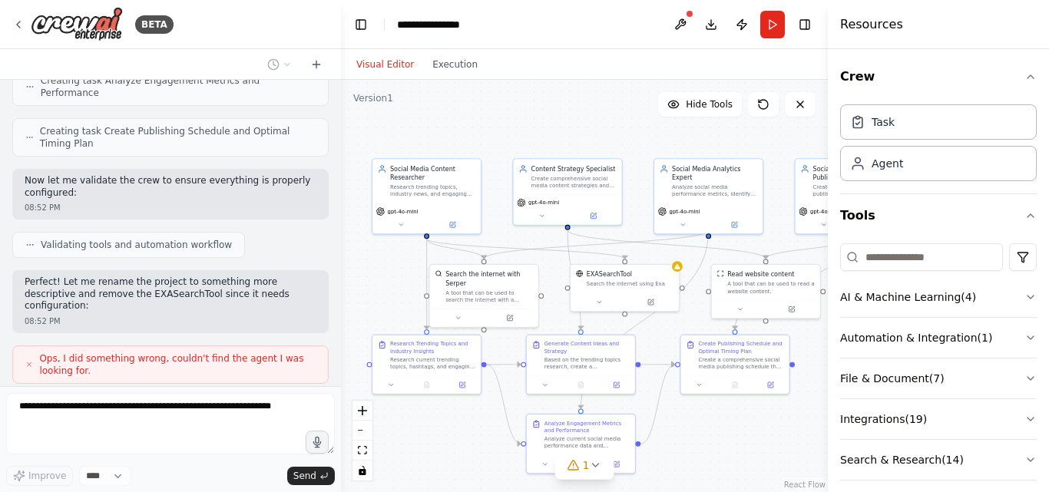
scroll to position [1014, 0]
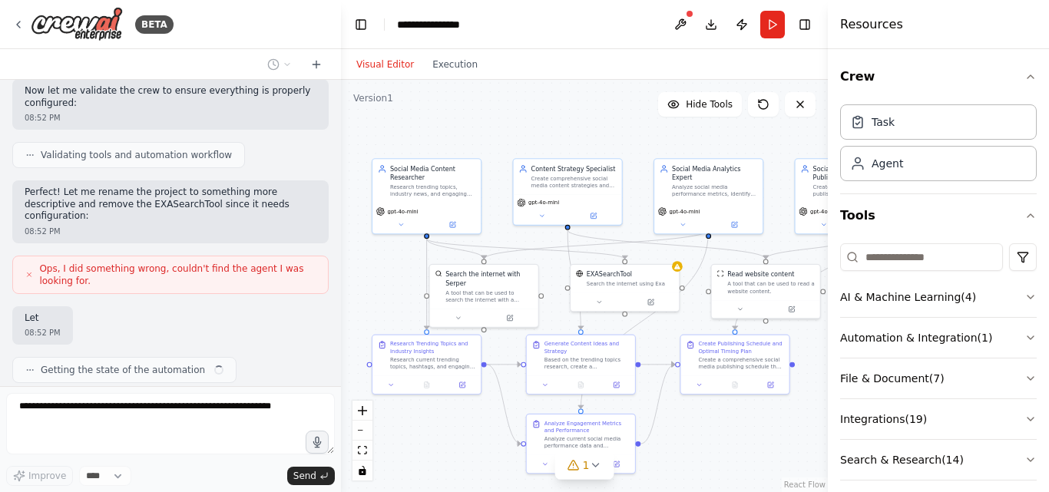
drag, startPoint x: 495, startPoint y: 313, endPoint x: 371, endPoint y: 293, distance: 125.9
click at [371, 293] on div ".deletable-edge-delete-btn { width: 20px; height: 20px; border: 0px solid #ffff…" at bounding box center [584, 286] width 487 height 412
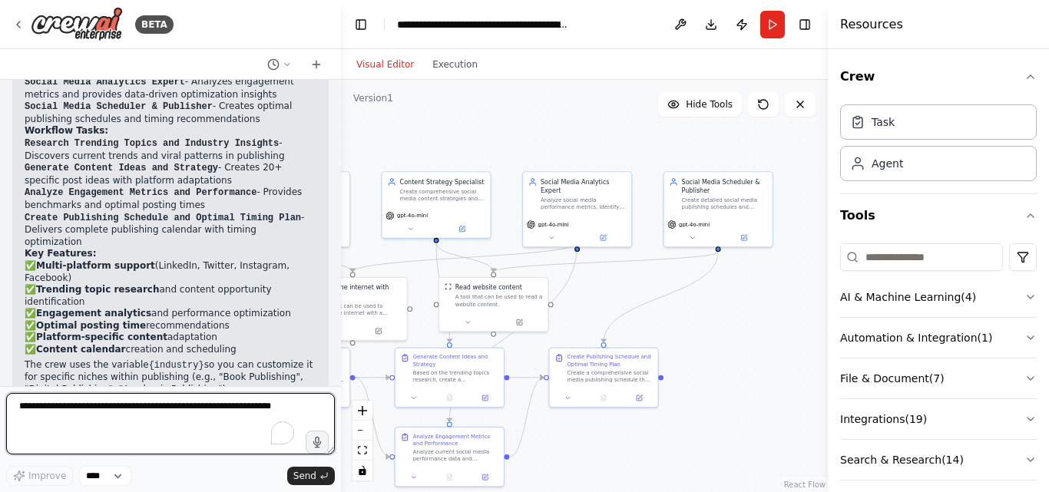
scroll to position [1615, 0]
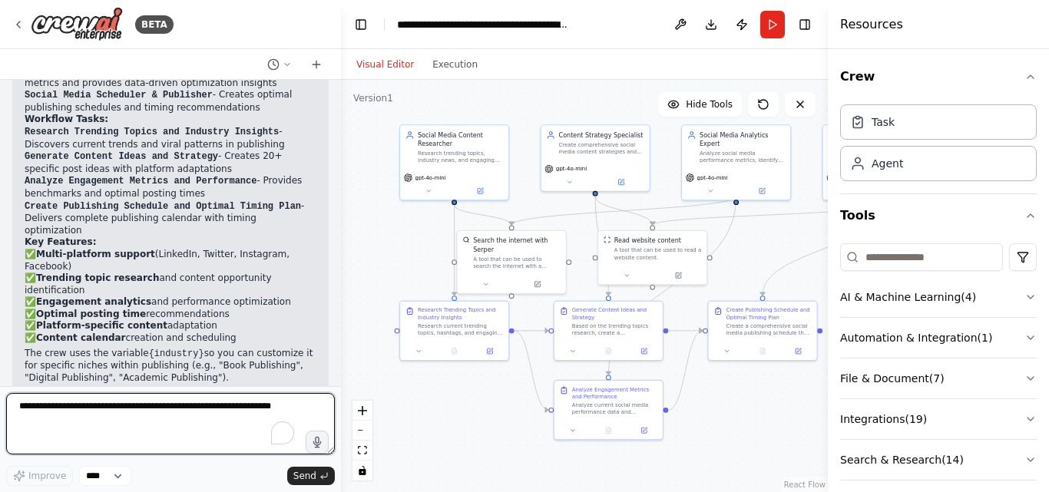
drag, startPoint x: 710, startPoint y: 284, endPoint x: 730, endPoint y: 246, distance: 42.6
click at [730, 246] on div ".deletable-edge-delete-btn { width: 20px; height: 20px; border: 0px solid #ffff…" at bounding box center [584, 286] width 487 height 412
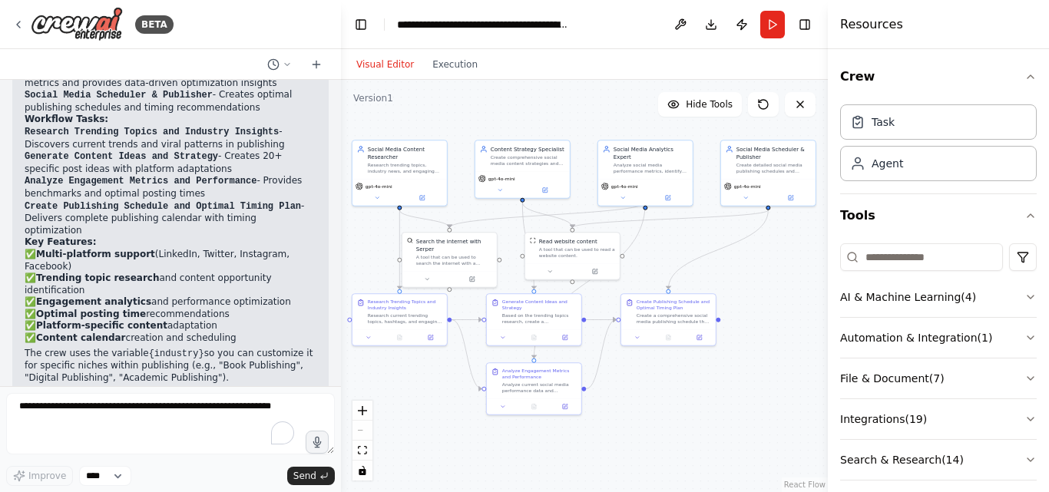
drag, startPoint x: 721, startPoint y: 372, endPoint x: 662, endPoint y: 373, distance: 59.1
click at [662, 373] on div ".deletable-edge-delete-btn { width: 20px; height: 20px; border: 0px solid #ffff…" at bounding box center [584, 286] width 487 height 412
click at [684, 389] on div ".deletable-edge-delete-btn { width: 20px; height: 20px; border: 0px solid #ffff…" at bounding box center [584, 286] width 487 height 412
click at [770, 28] on button "Run" at bounding box center [772, 25] width 25 height 28
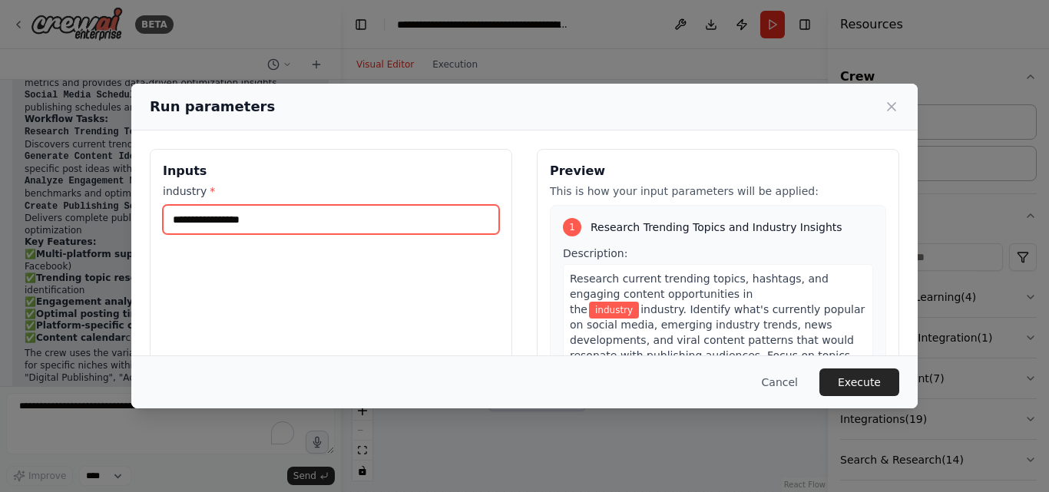
click at [309, 227] on input "industry *" at bounding box center [331, 219] width 336 height 29
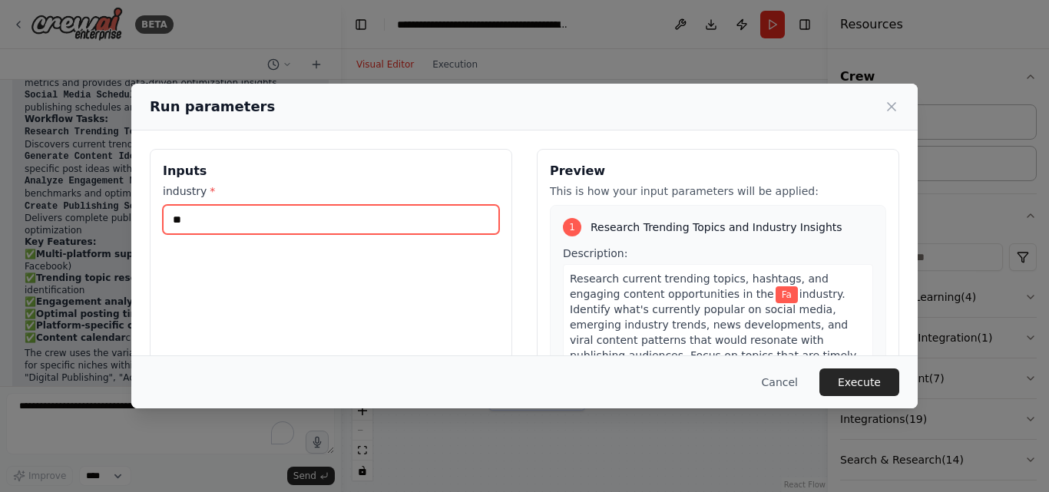
type input "*"
type input "*******"
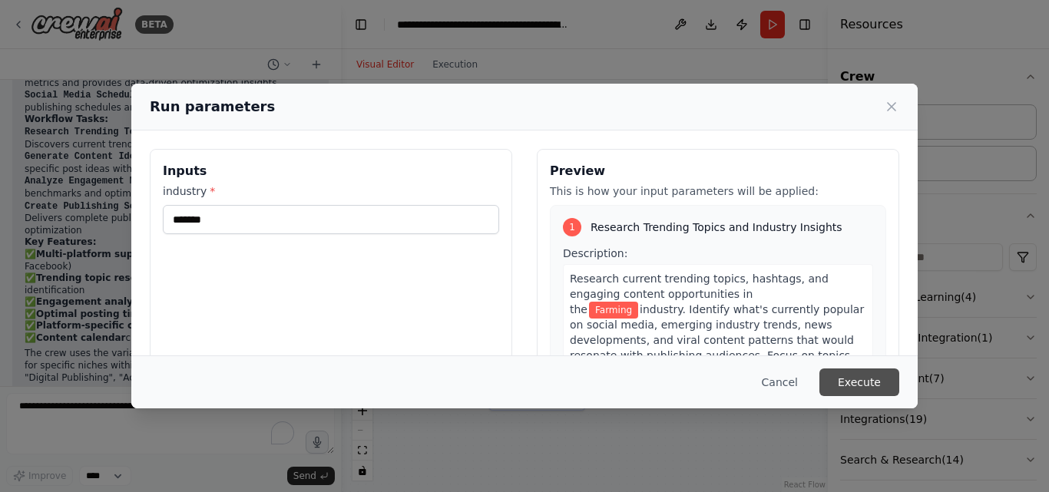
click at [874, 389] on button "Execute" at bounding box center [859, 383] width 80 height 28
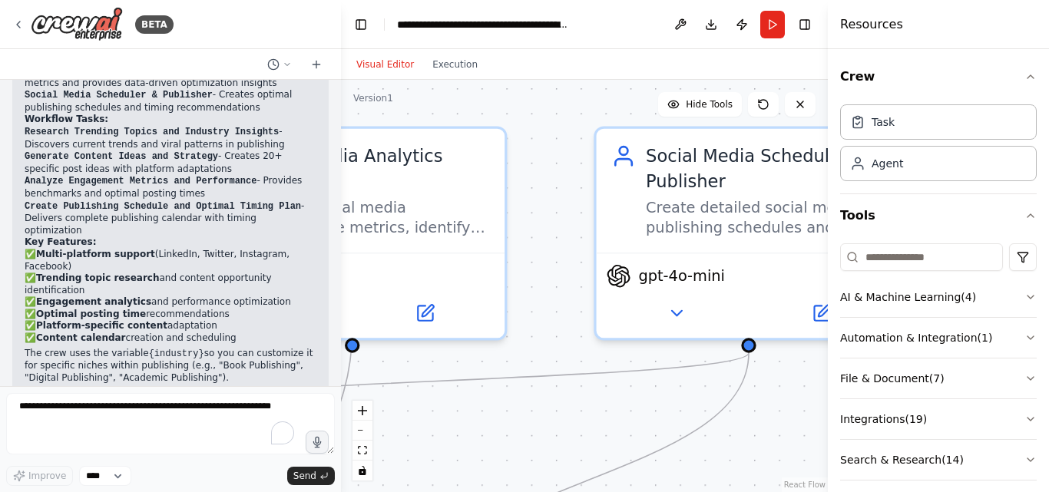
drag, startPoint x: 683, startPoint y: 230, endPoint x: 483, endPoint y: 488, distance: 325.6
click at [483, 488] on div ".deletable-edge-delete-btn { width: 20px; height: 20px; border: 0px solid #ffff…" at bounding box center [584, 286] width 487 height 412
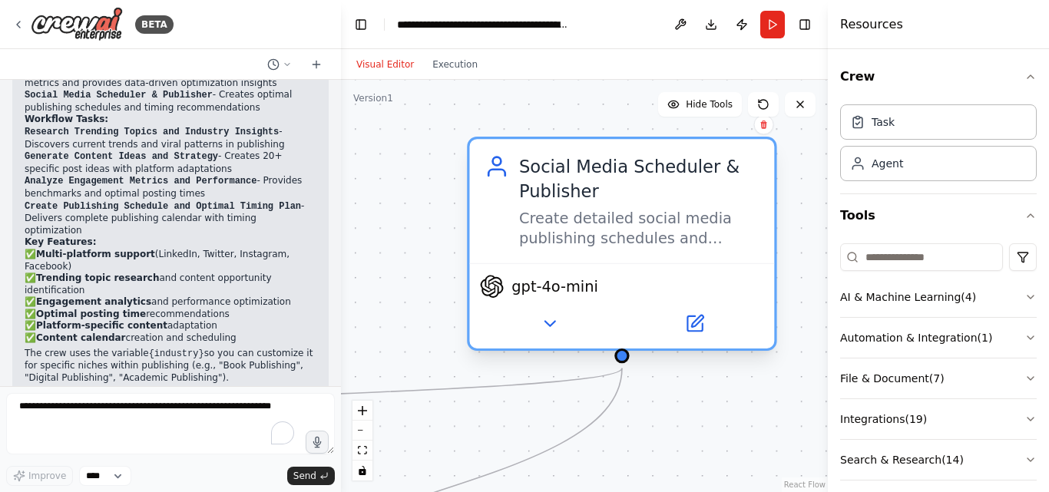
drag, startPoint x: 700, startPoint y: 230, endPoint x: 592, endPoint y: 236, distance: 108.4
click at [592, 236] on div "Create detailed social media publishing schedules and content distribution plan…" at bounding box center [639, 229] width 240 height 40
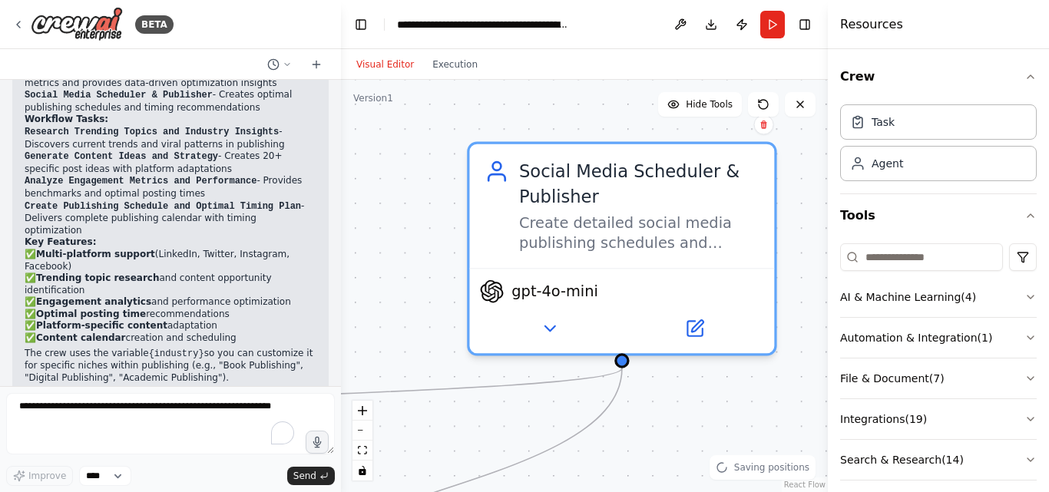
click at [360, 232] on div ".deletable-edge-delete-btn { width: 20px; height: 20px; border: 0px solid #ffff…" at bounding box center [584, 286] width 487 height 412
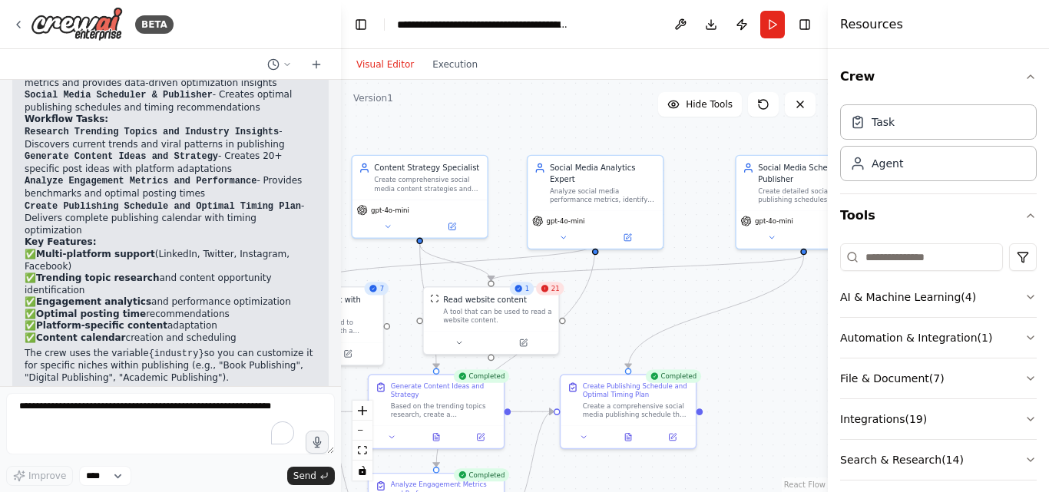
drag, startPoint x: 561, startPoint y: 329, endPoint x: 801, endPoint y: 335, distance: 240.4
click at [801, 335] on div ".deletable-edge-delete-btn { width: 20px; height: 20px; border: 0px solid #ffff…" at bounding box center [584, 286] width 487 height 412
click at [459, 345] on icon at bounding box center [459, 343] width 5 height 2
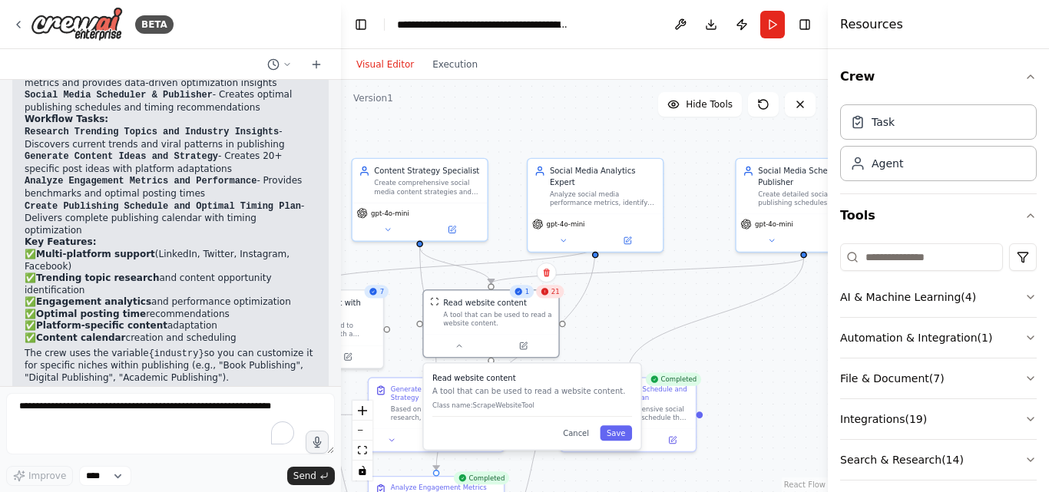
click at [587, 346] on div ".deletable-edge-delete-btn { width: 20px; height: 20px; border: 0px solid #ffff…" at bounding box center [584, 286] width 487 height 412
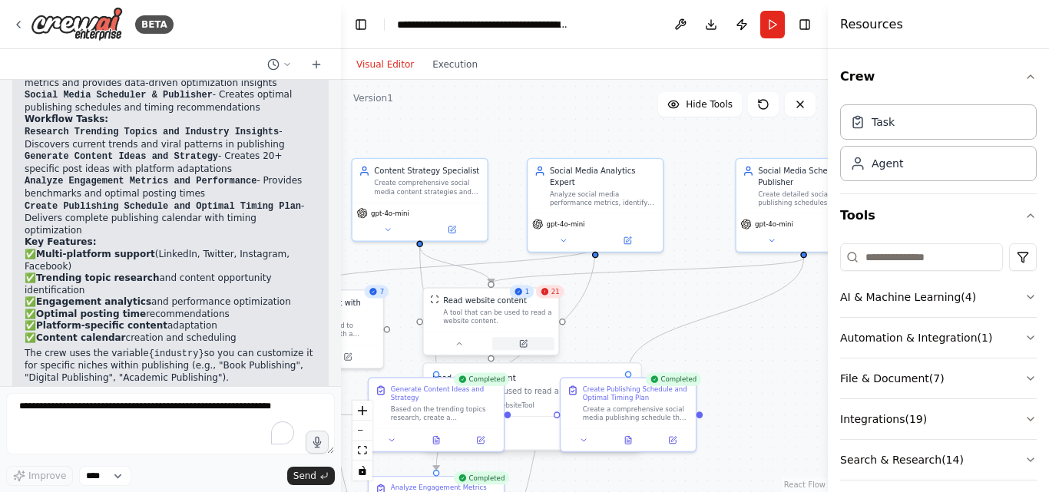
click at [524, 343] on icon at bounding box center [523, 342] width 5 height 5
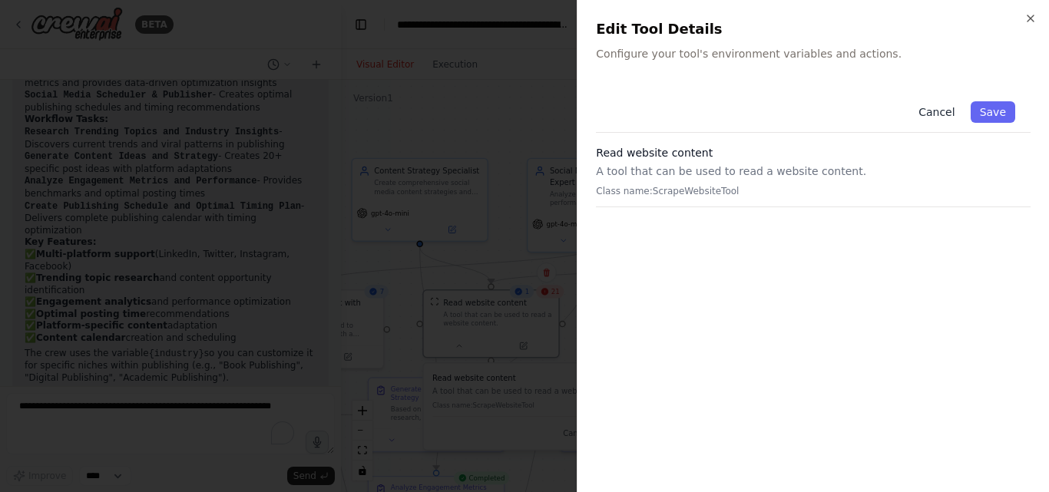
click at [947, 112] on button "Cancel" at bounding box center [936, 111] width 55 height 21
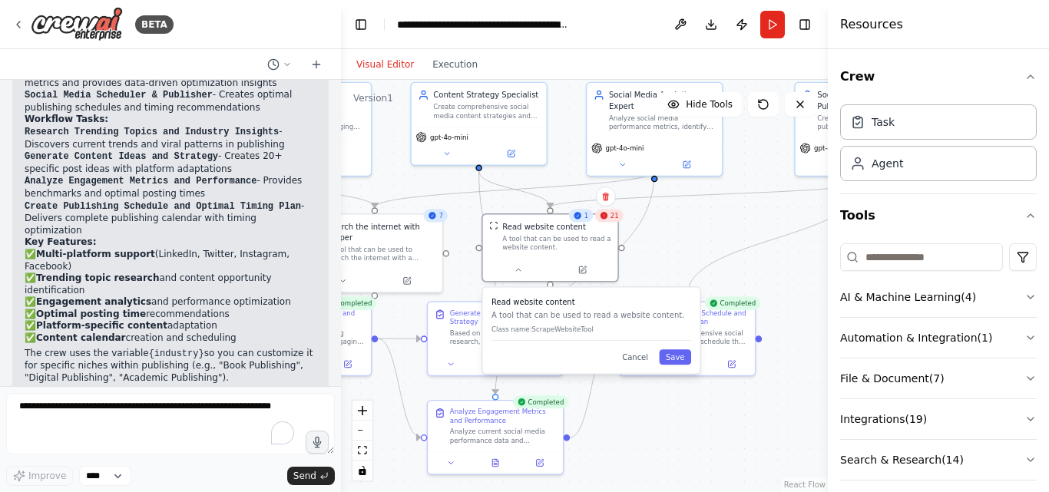
drag, startPoint x: 597, startPoint y: 317, endPoint x: 656, endPoint y: 244, distance: 93.9
click at [656, 244] on div ".deletable-edge-delete-btn { width: 20px; height: 20px; border: 0px solid #ffff…" at bounding box center [584, 286] width 487 height 412
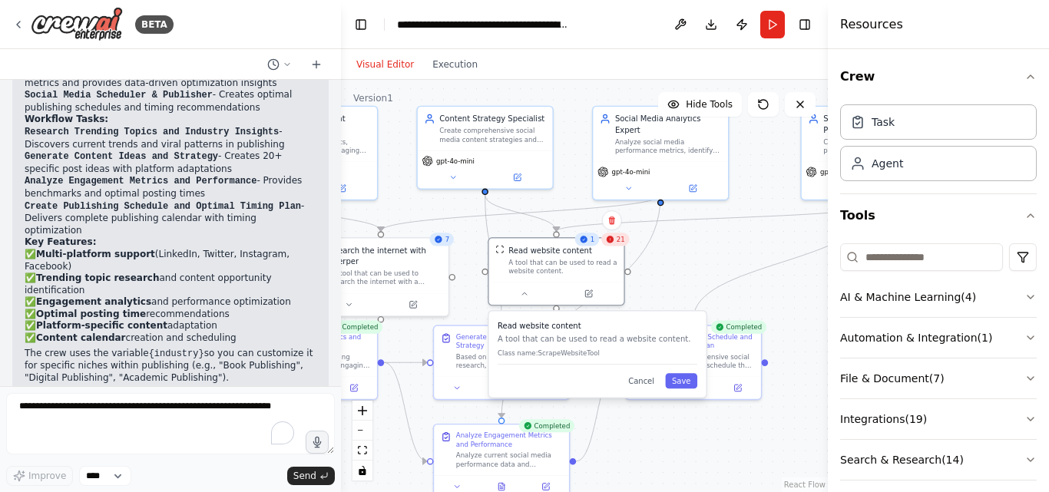
drag, startPoint x: 759, startPoint y: 146, endPoint x: 769, endPoint y: 168, distance: 24.7
click at [769, 168] on div ".deletable-edge-delete-btn { width: 20px; height: 20px; border: 0px solid #ffff…" at bounding box center [584, 286] width 487 height 412
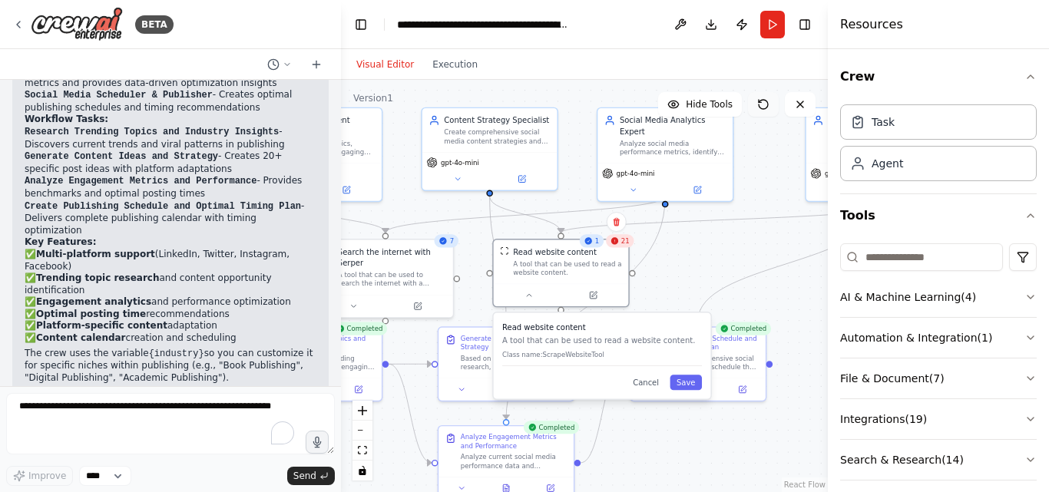
click at [768, 113] on button at bounding box center [763, 104] width 31 height 25
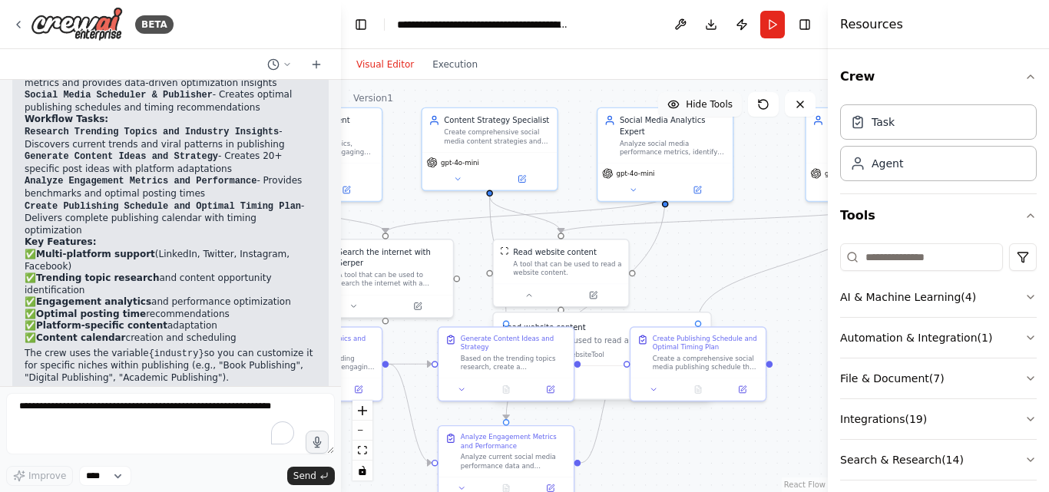
click at [705, 102] on span "Hide Tools" at bounding box center [709, 104] width 47 height 12
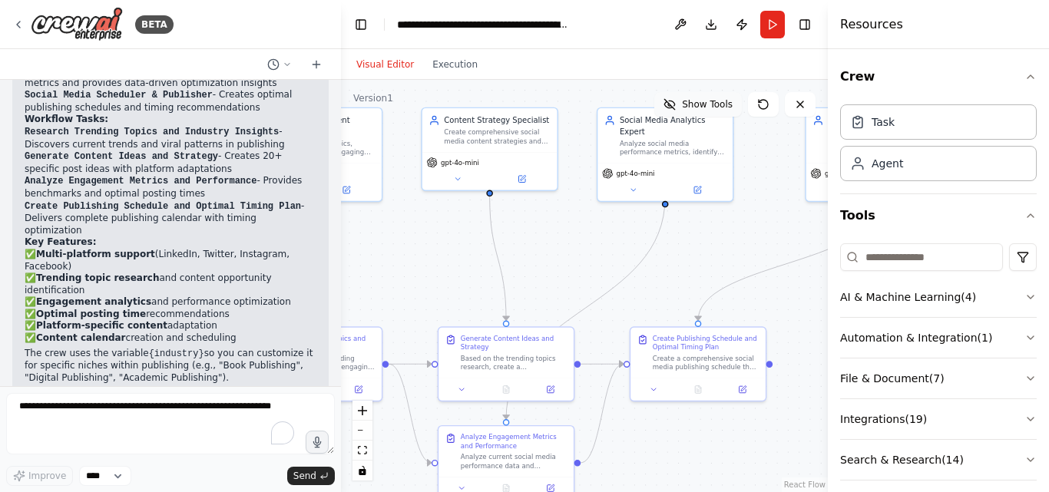
click at [705, 102] on span "Show Tools" at bounding box center [707, 104] width 51 height 12
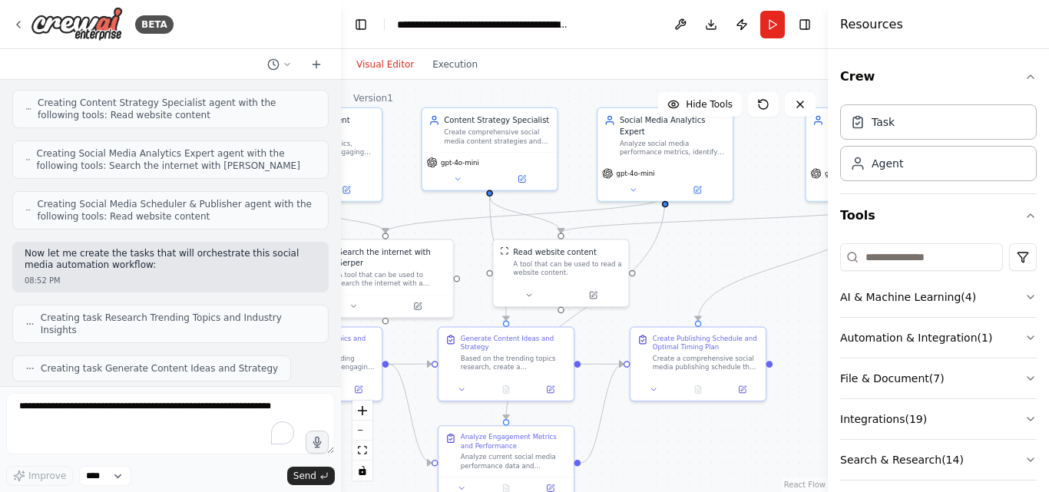
scroll to position [0, 0]
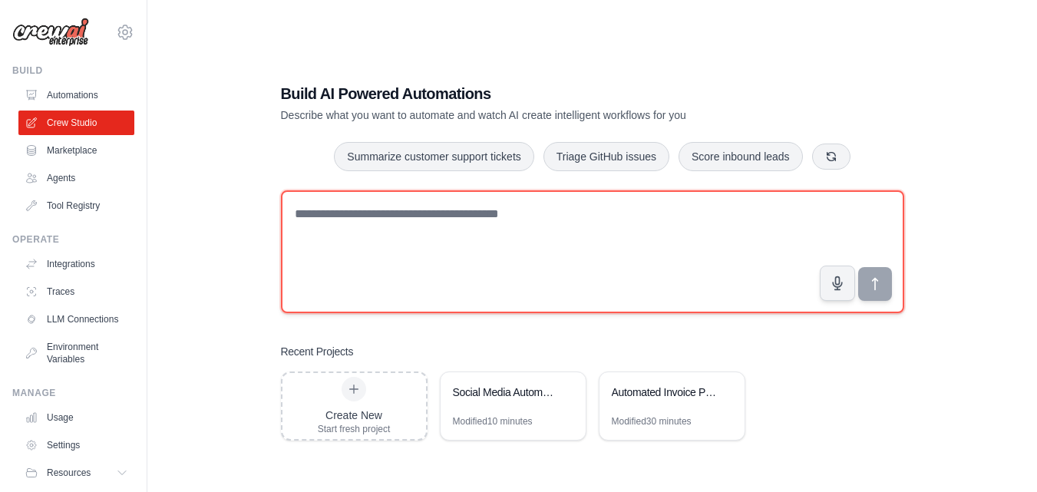
click at [361, 214] on textarea at bounding box center [592, 251] width 623 height 123
paste textarea "**********"
type textarea "**********"
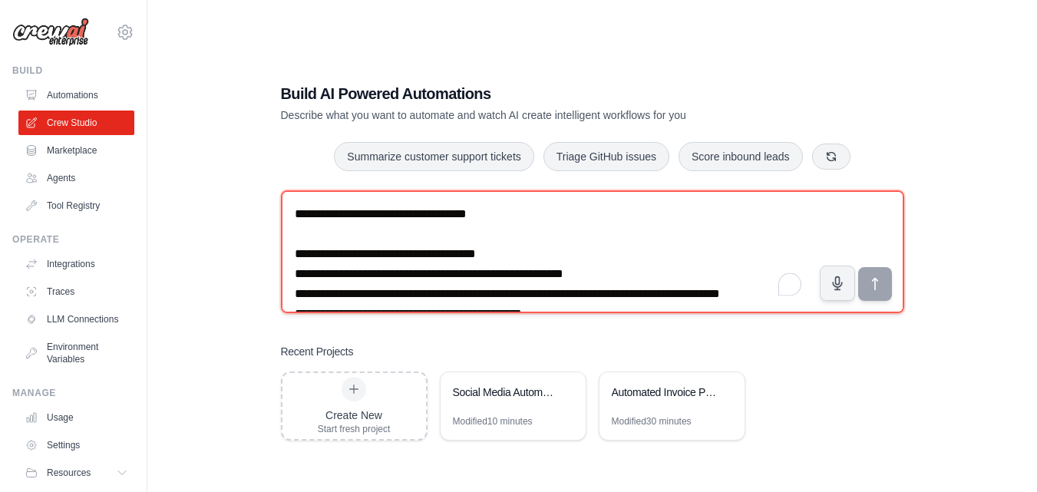
scroll to position [70, 0]
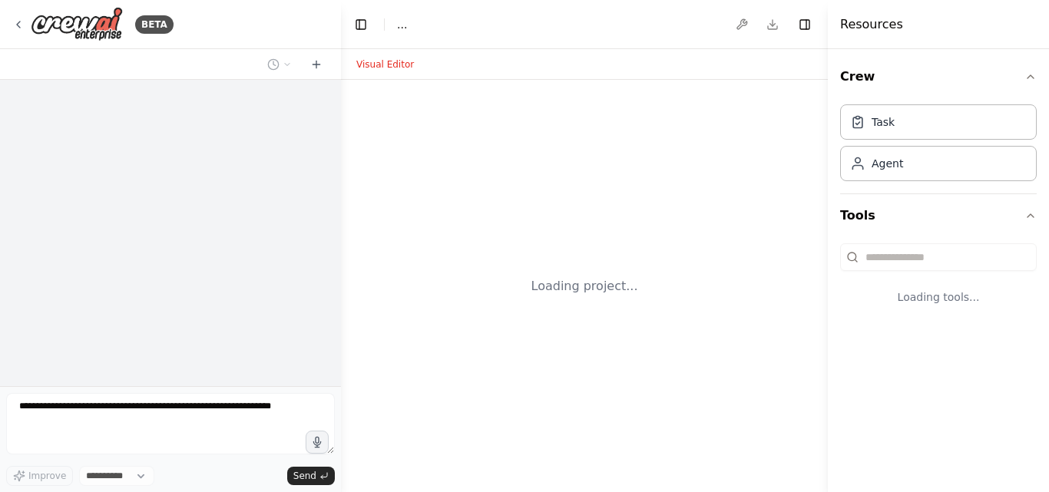
select select "****"
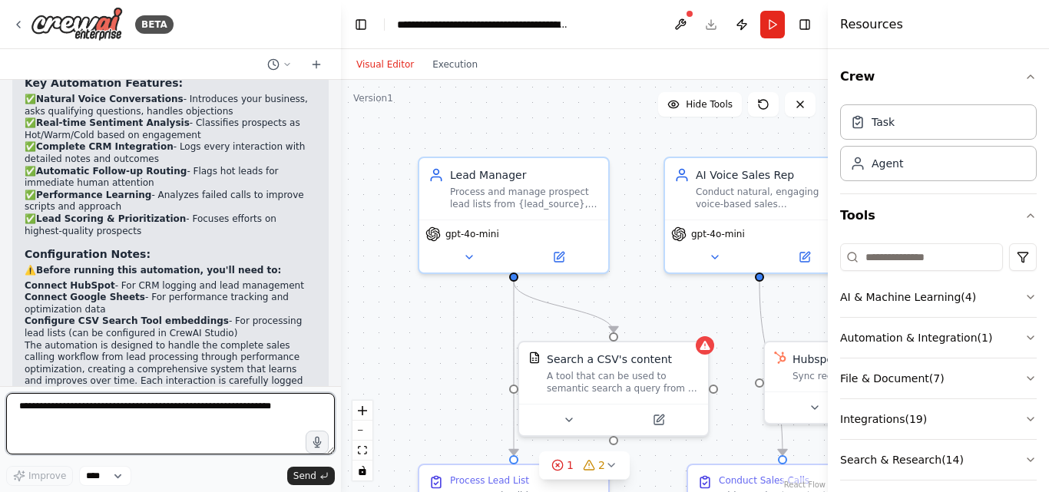
scroll to position [2381, 0]
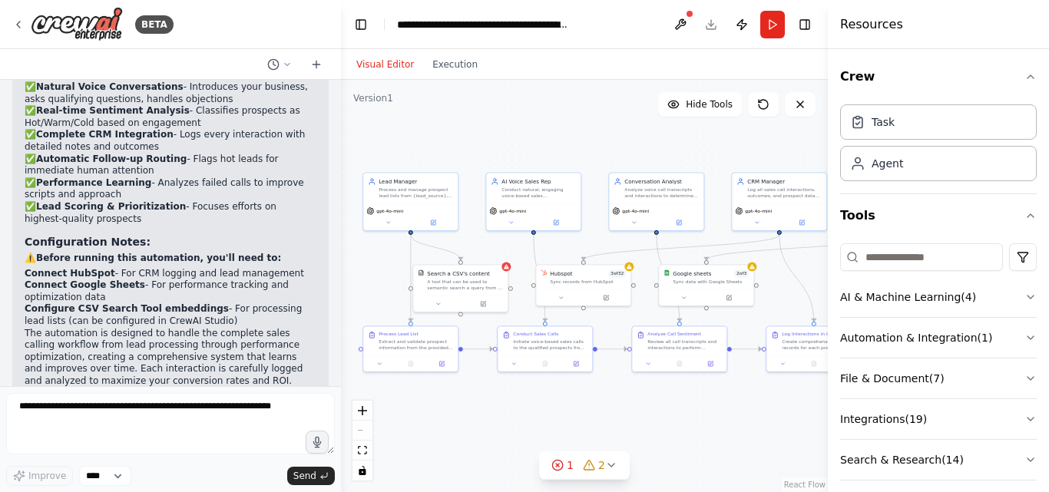
drag, startPoint x: 440, startPoint y: 340, endPoint x: 341, endPoint y: 297, distance: 108.0
click at [341, 297] on div ".deletable-edge-delete-btn { width: 20px; height: 20px; border: 0px solid #ffff…" at bounding box center [584, 286] width 487 height 412
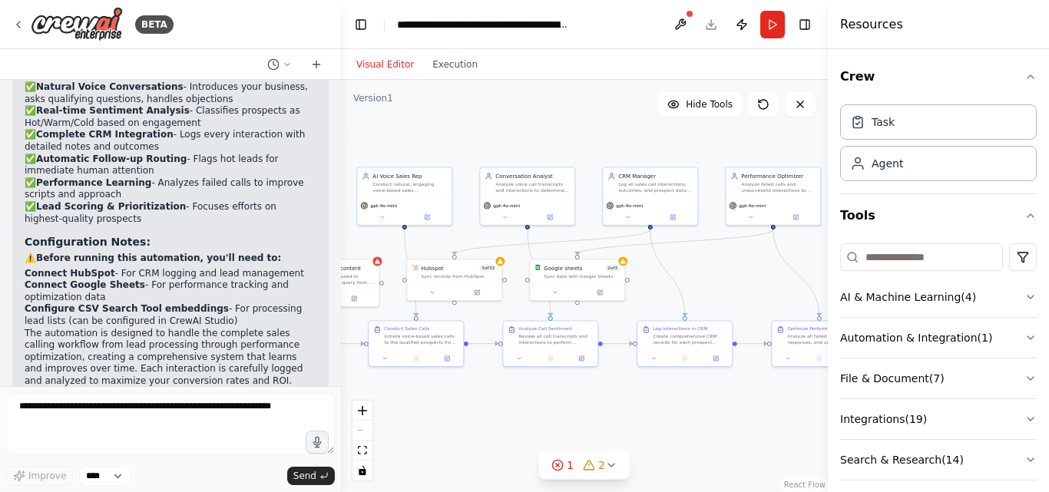
drag, startPoint x: 475, startPoint y: 419, endPoint x: 350, endPoint y: 413, distance: 125.3
click at [350, 413] on div ".deletable-edge-delete-btn { width: 20px; height: 20px; border: 0px solid #ffff…" at bounding box center [584, 286] width 487 height 412
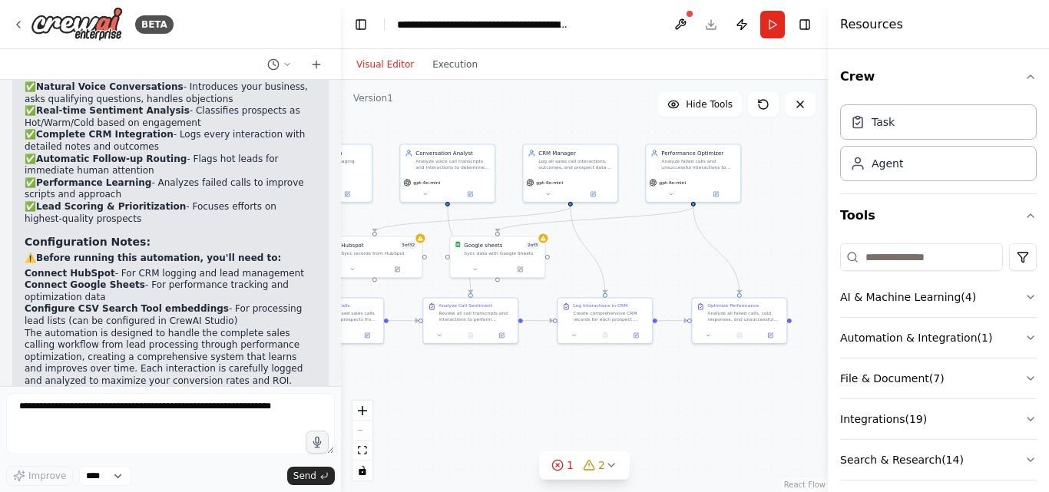
drag, startPoint x: 584, startPoint y: 412, endPoint x: 505, endPoint y: 389, distance: 81.6
click at [505, 389] on div ".deletable-edge-delete-btn { width: 20px; height: 20px; border: 0px solid #ffff…" at bounding box center [584, 286] width 487 height 412
click at [474, 400] on div ".deletable-edge-delete-btn { width: 20px; height: 20px; border: 0px solid #ffff…" at bounding box center [584, 286] width 487 height 412
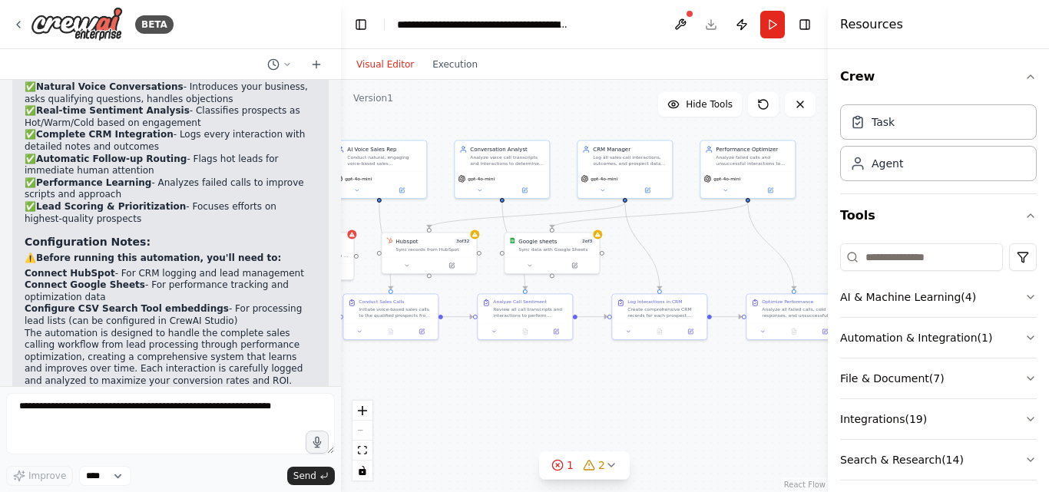
drag, startPoint x: 544, startPoint y: 400, endPoint x: 597, endPoint y: 396, distance: 53.1
click at [597, 396] on div ".deletable-edge-delete-btn { width: 20px; height: 20px; border: 0px solid #ffff…" at bounding box center [584, 286] width 487 height 412
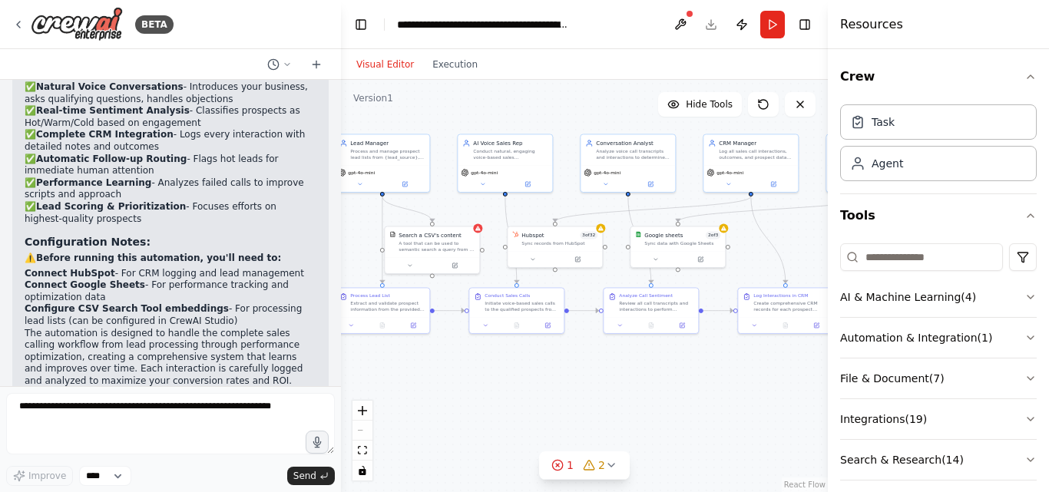
drag, startPoint x: 564, startPoint y: 405, endPoint x: 690, endPoint y: 399, distance: 126.1
click at [690, 399] on div ".deletable-edge-delete-btn { width: 20px; height: 20px; border: 0px solid #ffff…" at bounding box center [584, 286] width 487 height 412
click at [676, 102] on icon at bounding box center [673, 104] width 12 height 12
click at [676, 102] on icon at bounding box center [669, 104] width 12 height 12
click at [526, 397] on div ".deletable-edge-delete-btn { width: 20px; height: 20px; border: 0px solid #ffff…" at bounding box center [584, 286] width 487 height 412
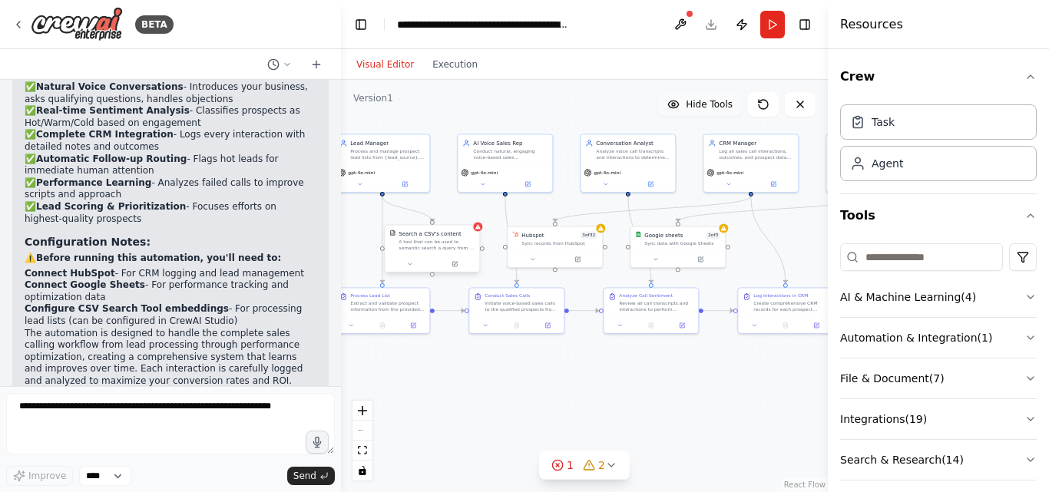
click at [436, 255] on div "Search a CSV's content A tool that can be used to semantic search a query from …" at bounding box center [432, 240] width 94 height 31
click at [436, 255] on div "Search a CSV's content A tool that can be used to semantic search a query from …" at bounding box center [436, 240] width 94 height 31
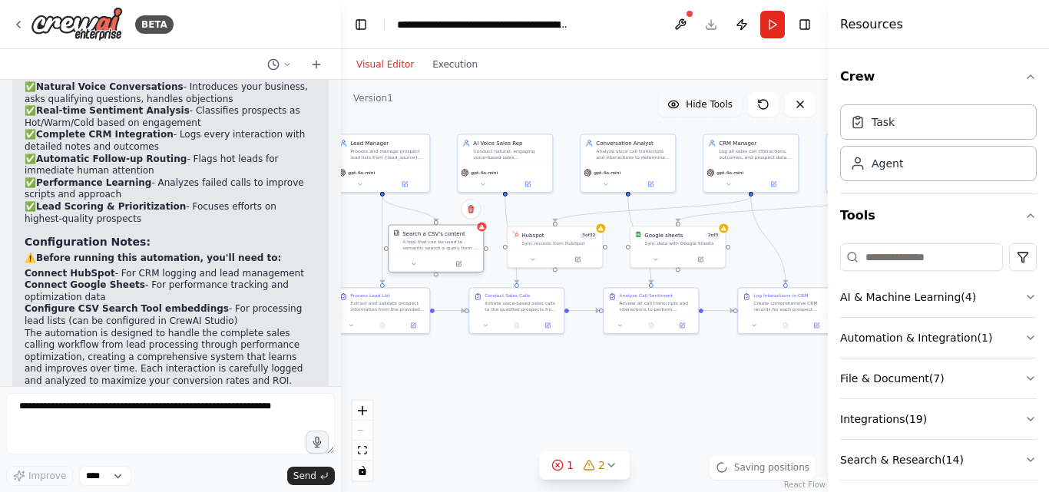
click at [436, 255] on div "Search a CSV's content A tool that can be used to semantic search a query from …" at bounding box center [436, 240] width 94 height 31
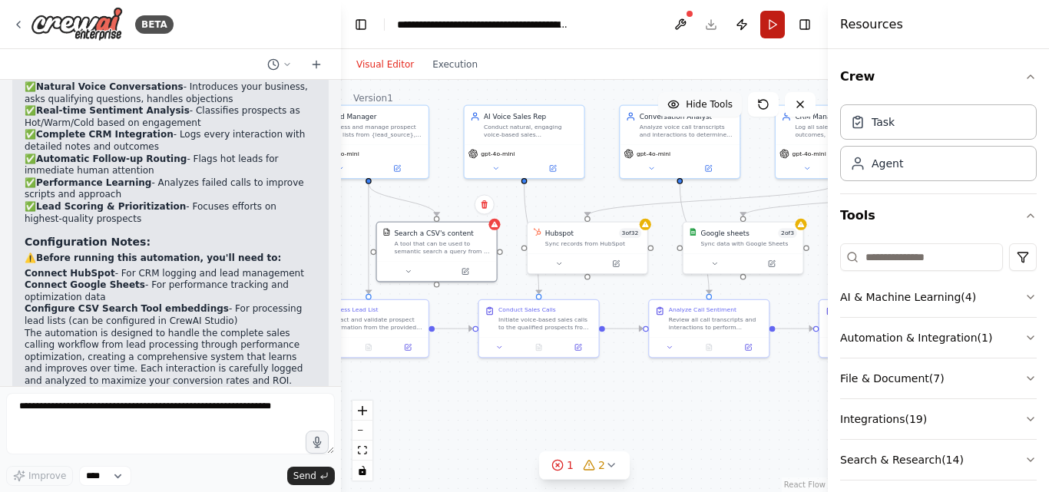
click at [766, 31] on button "Run" at bounding box center [772, 25] width 25 height 28
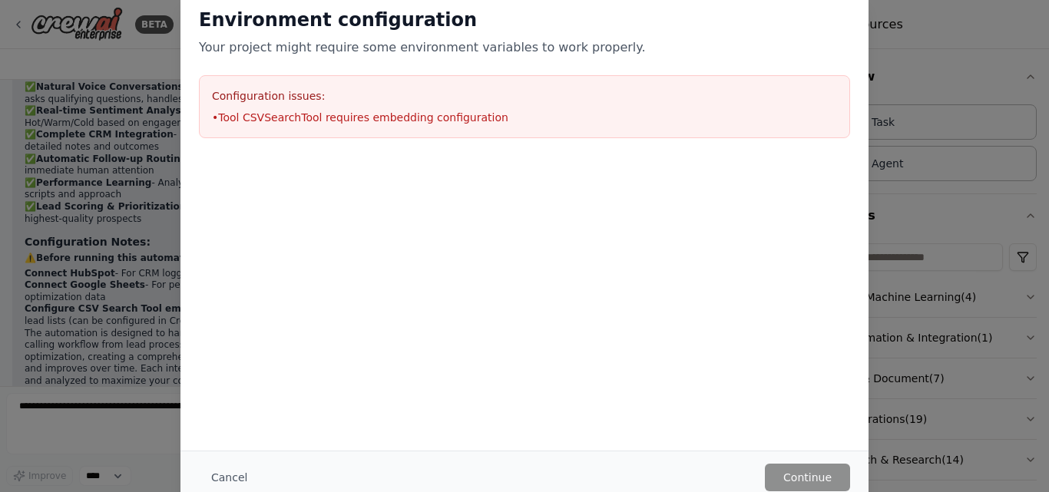
click at [910, 80] on div "Environment configuration Your project might require some environment variables…" at bounding box center [524, 246] width 1049 height 492
click at [636, 214] on div at bounding box center [524, 234] width 688 height 154
click at [235, 475] on button "Cancel" at bounding box center [229, 478] width 61 height 28
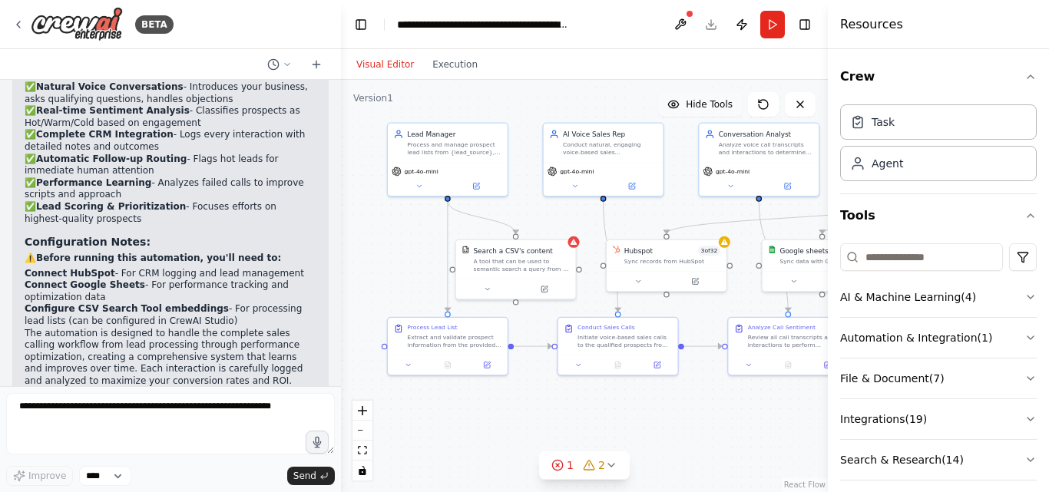
drag, startPoint x: 425, startPoint y: 195, endPoint x: 505, endPoint y: 216, distance: 83.2
click at [505, 216] on div ".deletable-edge-delete-btn { width: 20px; height: 20px; border: 0px solid #ffff…" at bounding box center [584, 286] width 487 height 412
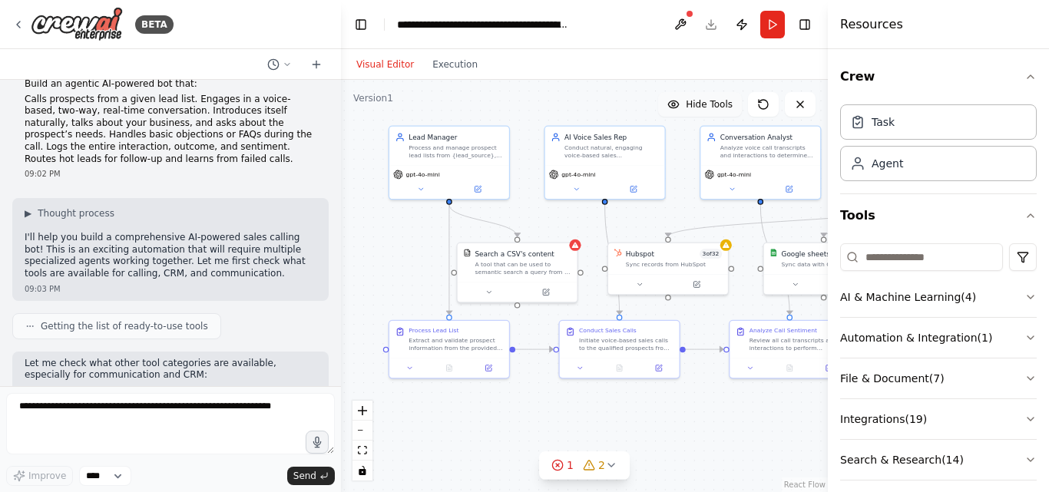
scroll to position [0, 0]
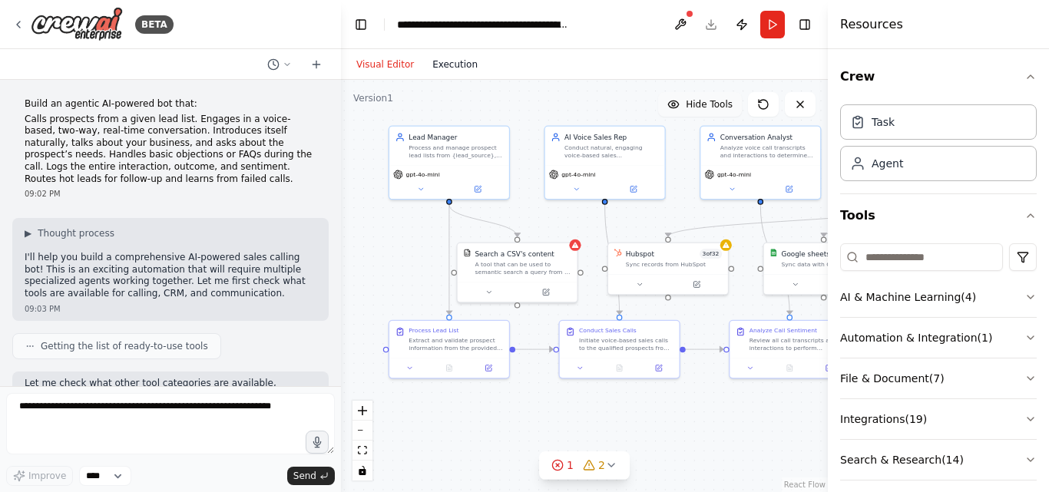
click at [442, 67] on button "Execution" at bounding box center [455, 64] width 64 height 18
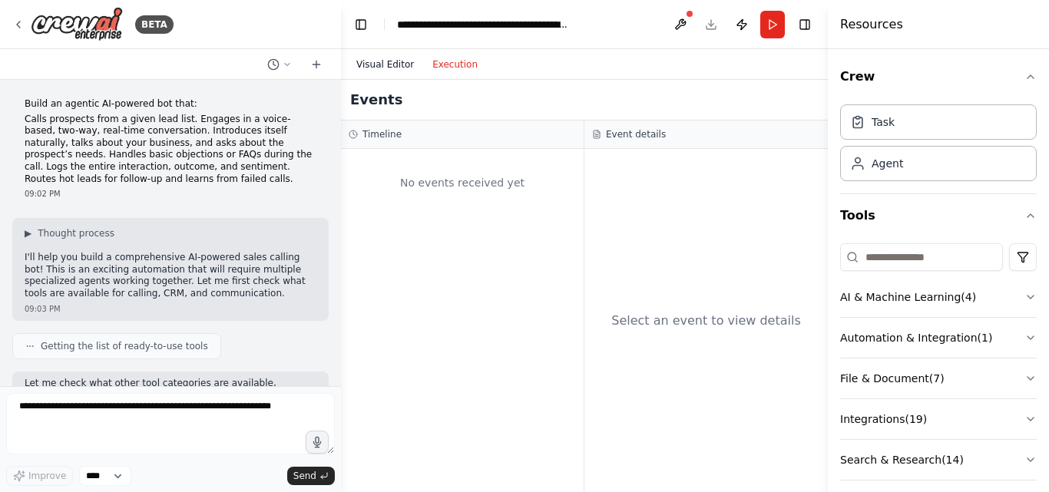
click at [395, 61] on button "Visual Editor" at bounding box center [385, 64] width 76 height 18
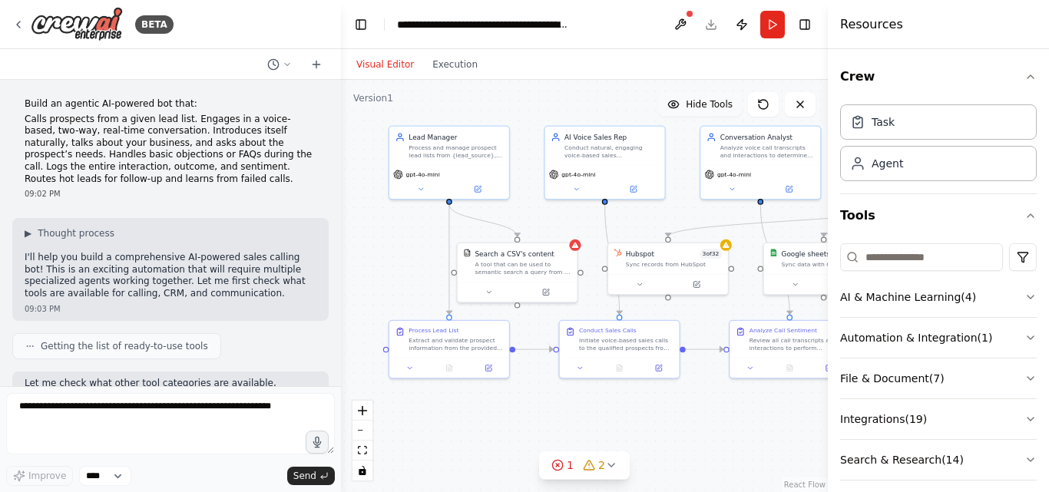
click at [711, 23] on header "**********" at bounding box center [584, 24] width 487 height 49
click at [682, 22] on button at bounding box center [680, 25] width 25 height 28
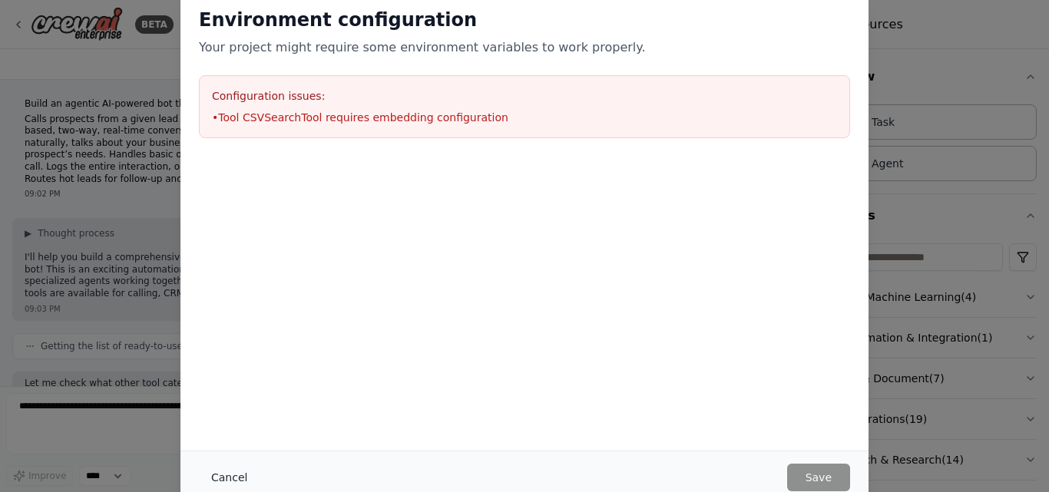
click at [235, 478] on button "Cancel" at bounding box center [229, 478] width 61 height 28
